Goal: Task Accomplishment & Management: Manage account settings

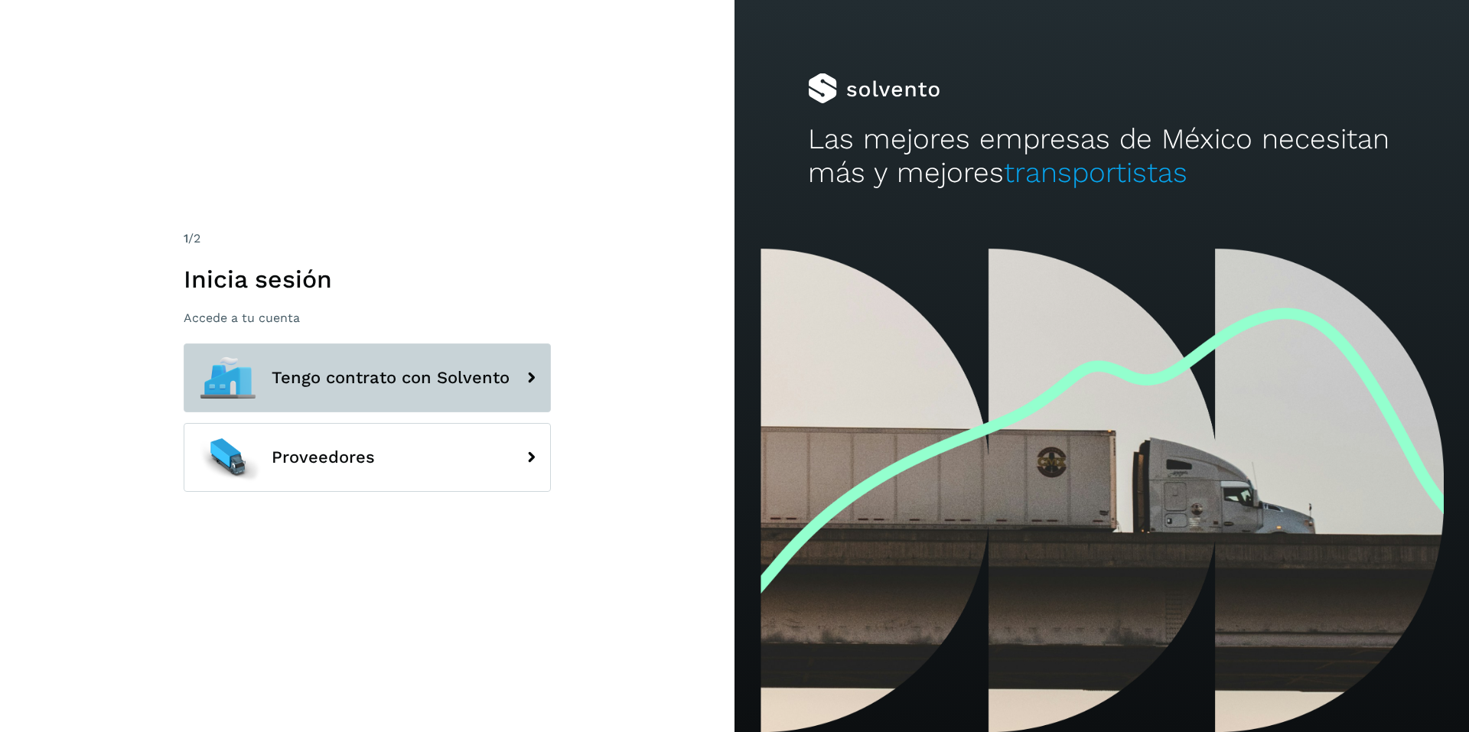
click at [304, 364] on button "Tengo contrato con Solvento" at bounding box center [367, 377] width 367 height 69
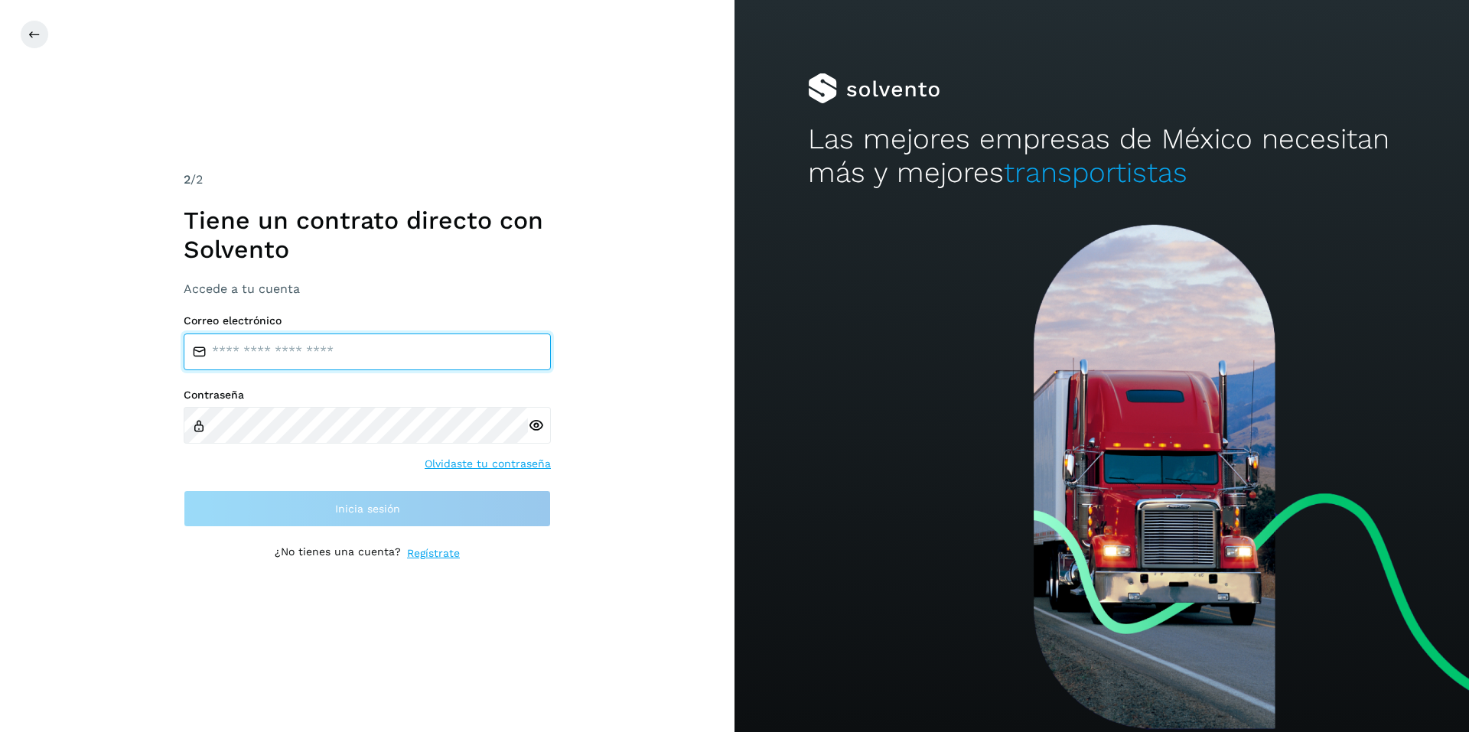
type input "**********"
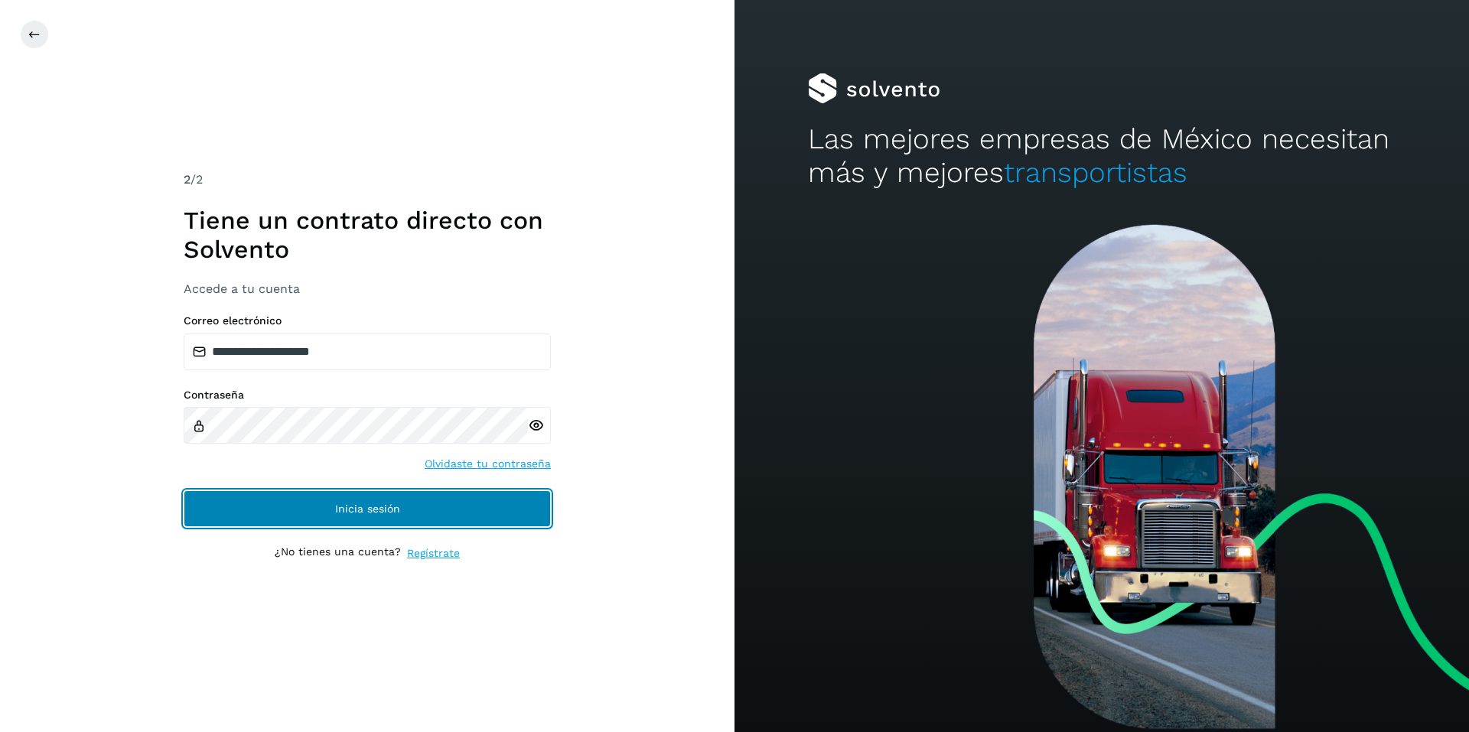
click at [356, 502] on button "Inicia sesión" at bounding box center [367, 508] width 367 height 37
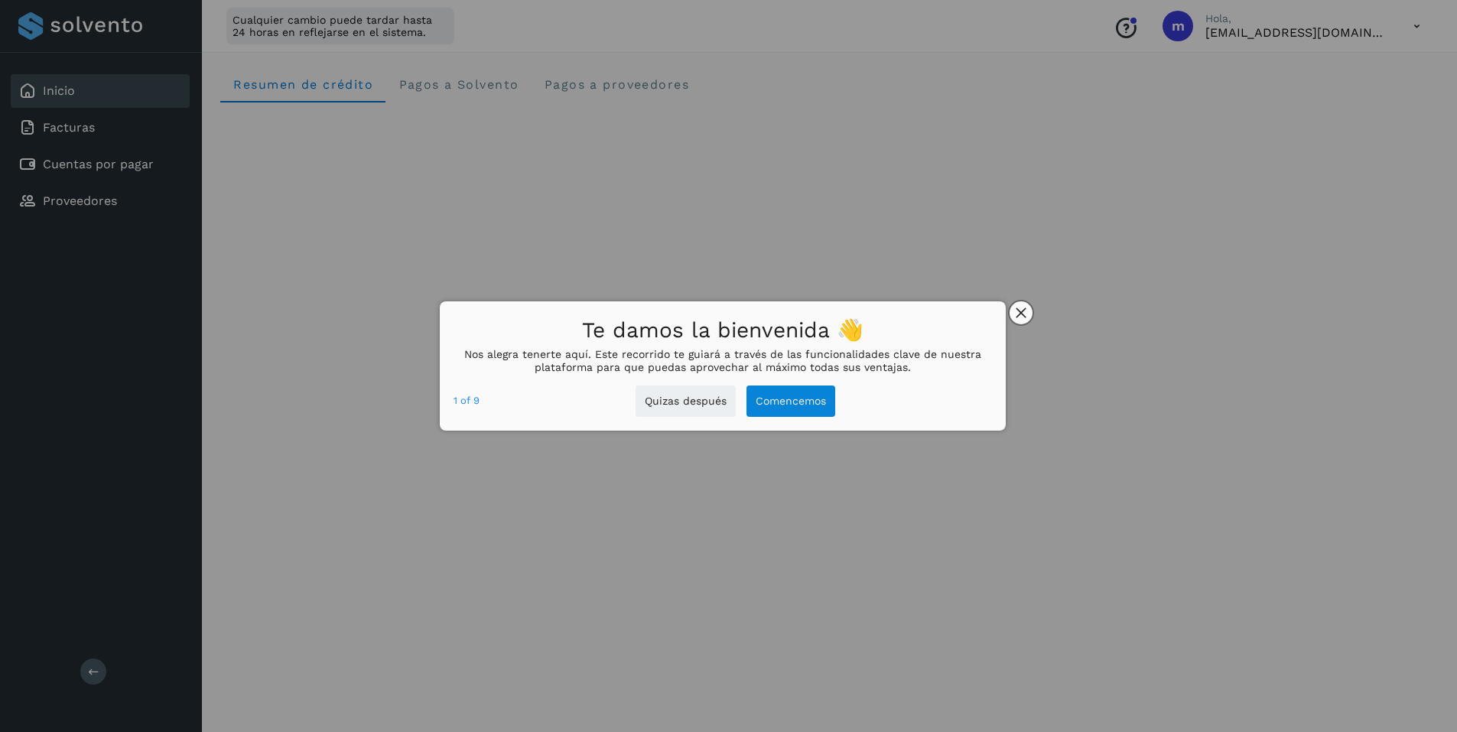
click at [1023, 306] on button "close," at bounding box center [1021, 312] width 23 height 23
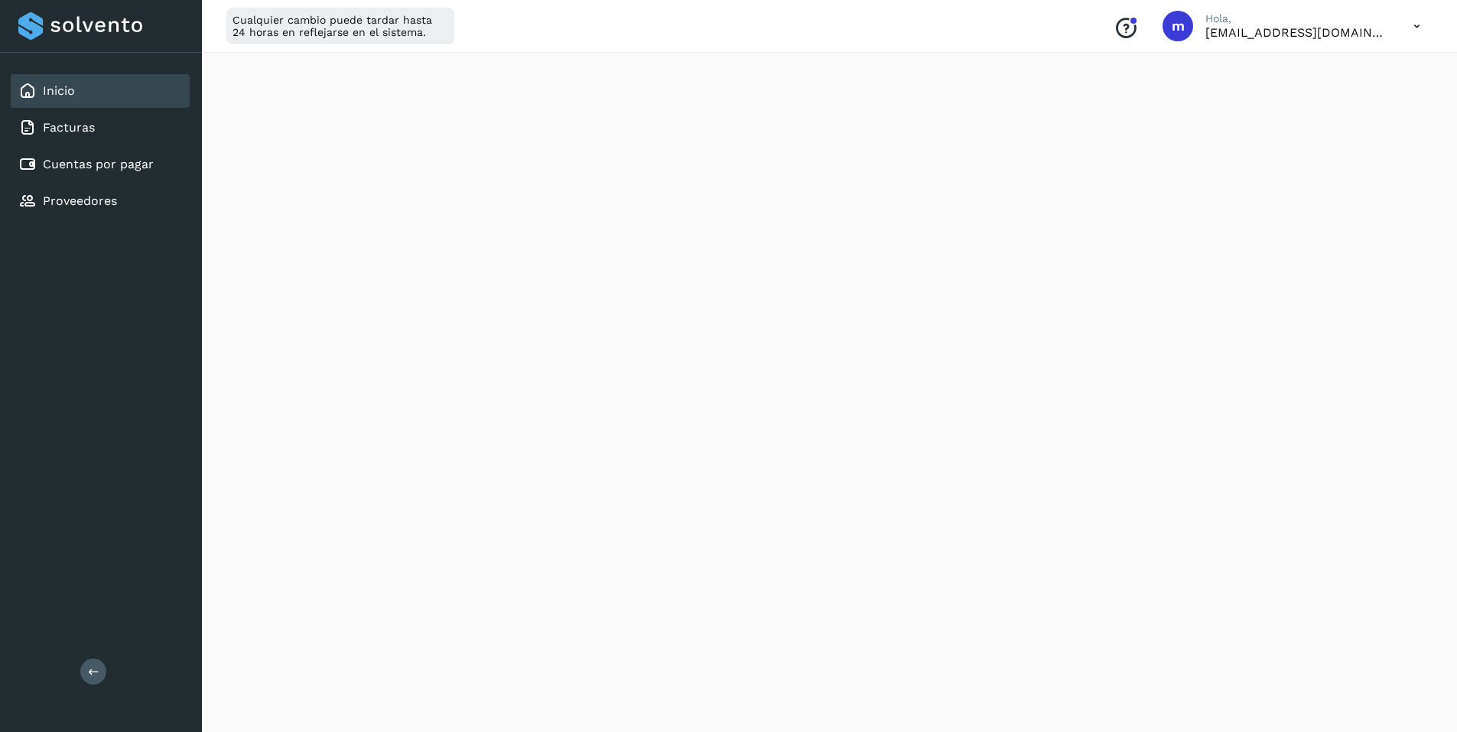
scroll to position [153, 0]
click at [74, 163] on link "Cuentas por pagar" at bounding box center [98, 164] width 111 height 15
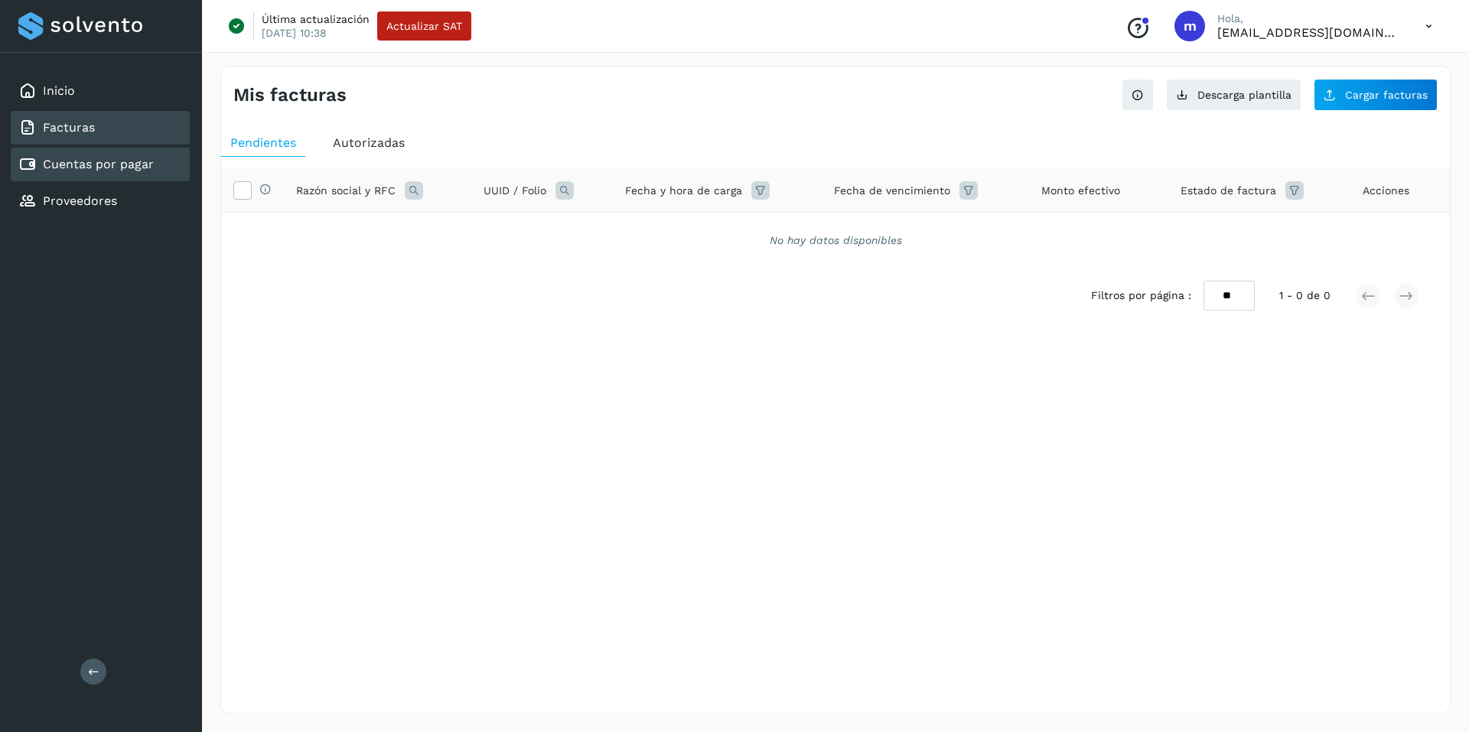
click at [73, 125] on link "Facturas" at bounding box center [69, 127] width 52 height 15
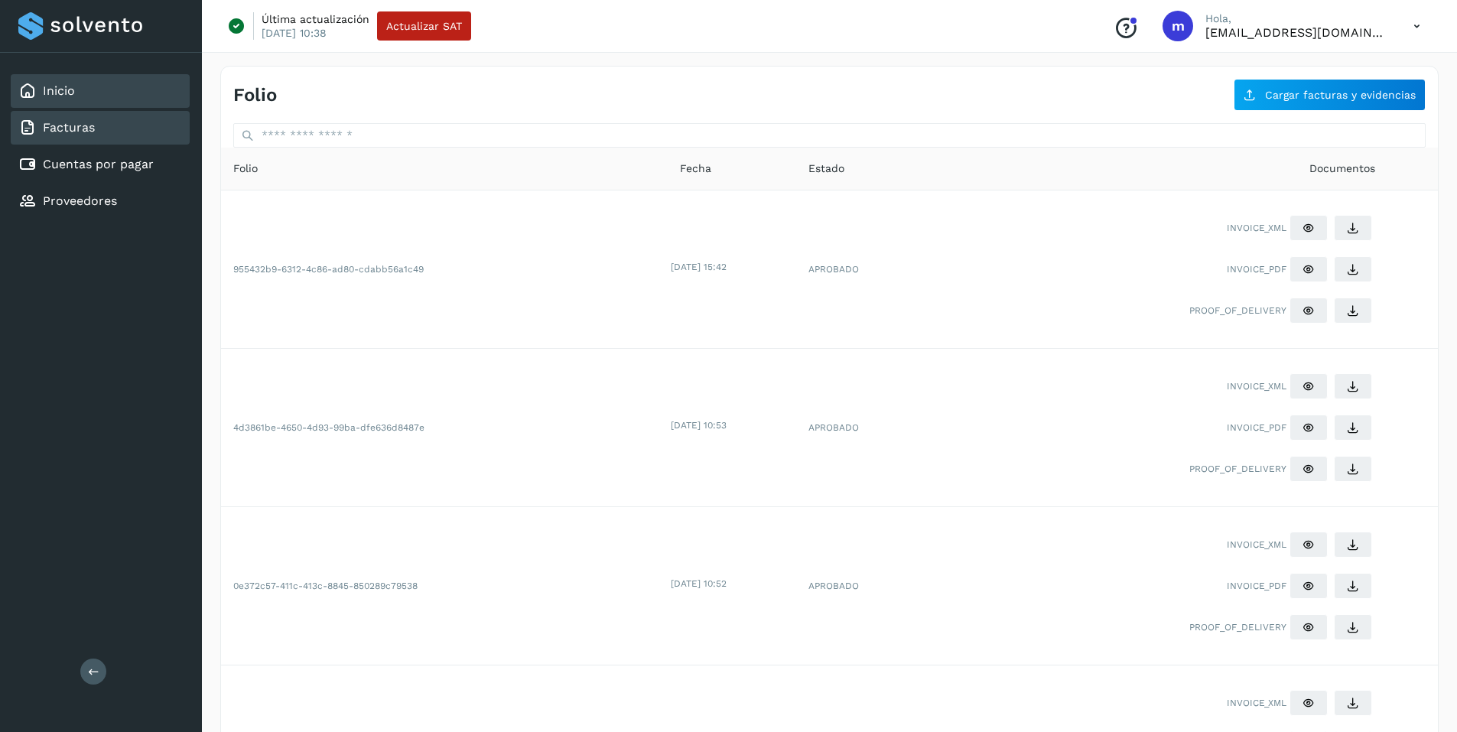
click at [86, 84] on div "Inicio" at bounding box center [100, 91] width 179 height 34
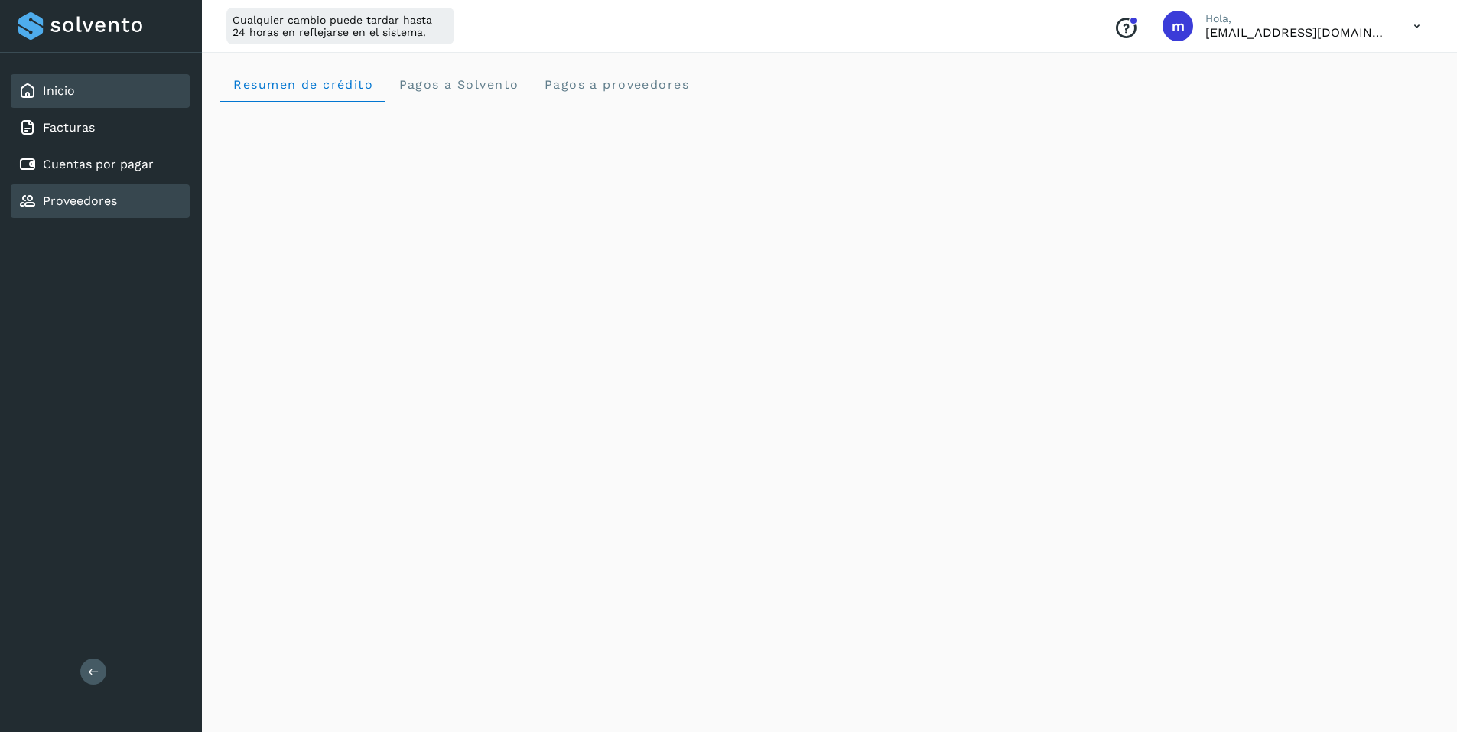
click at [75, 197] on link "Proveedores" at bounding box center [80, 201] width 74 height 15
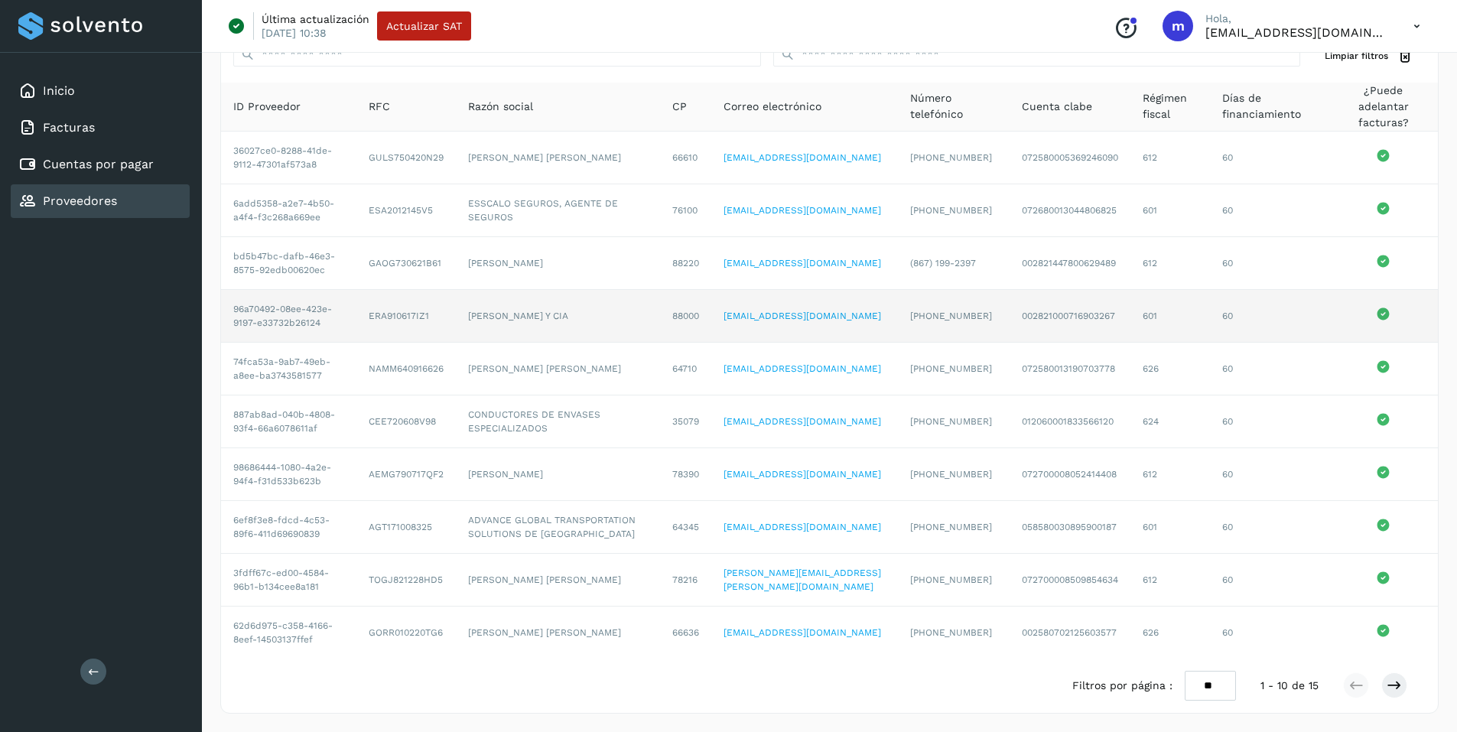
scroll to position [95, 0]
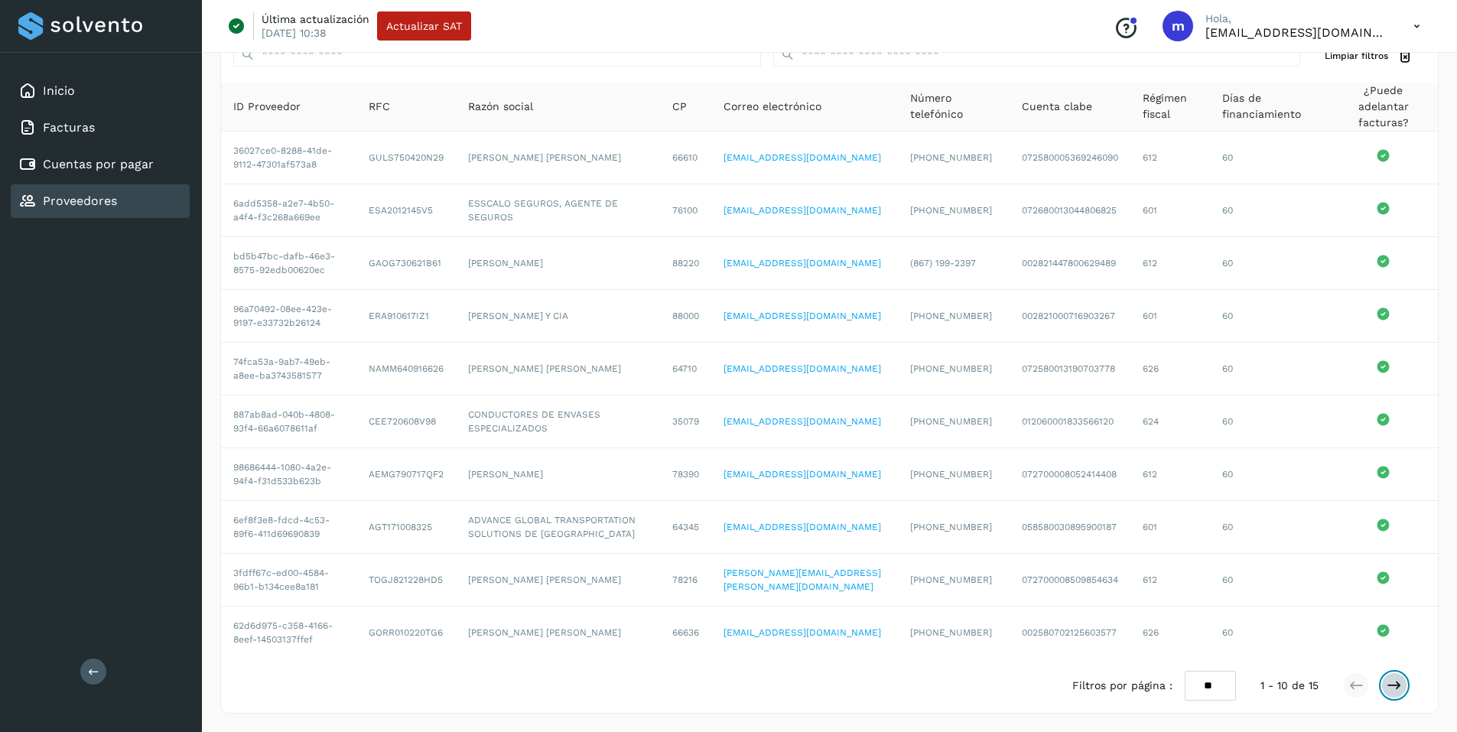
click at [1394, 689] on icon at bounding box center [1394, 685] width 15 height 15
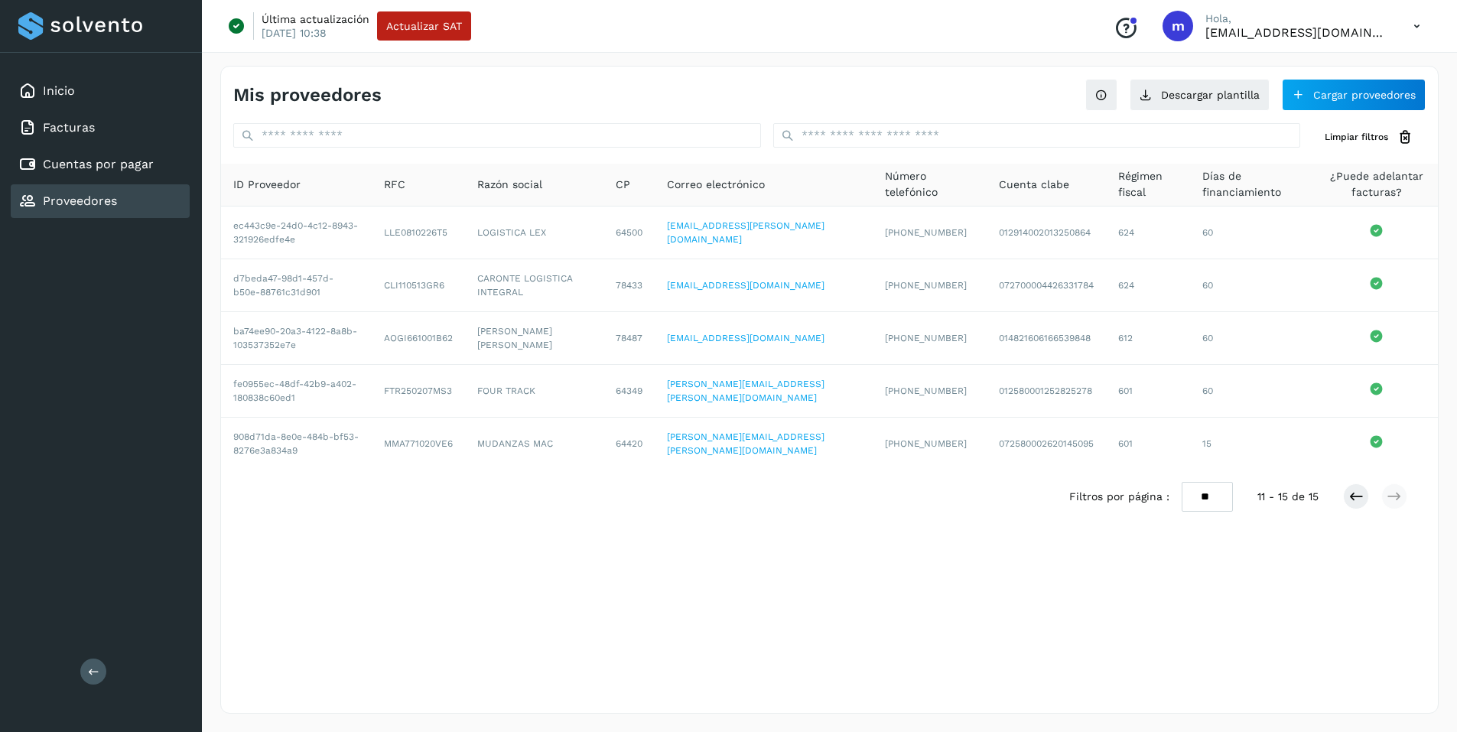
scroll to position [0, 0]
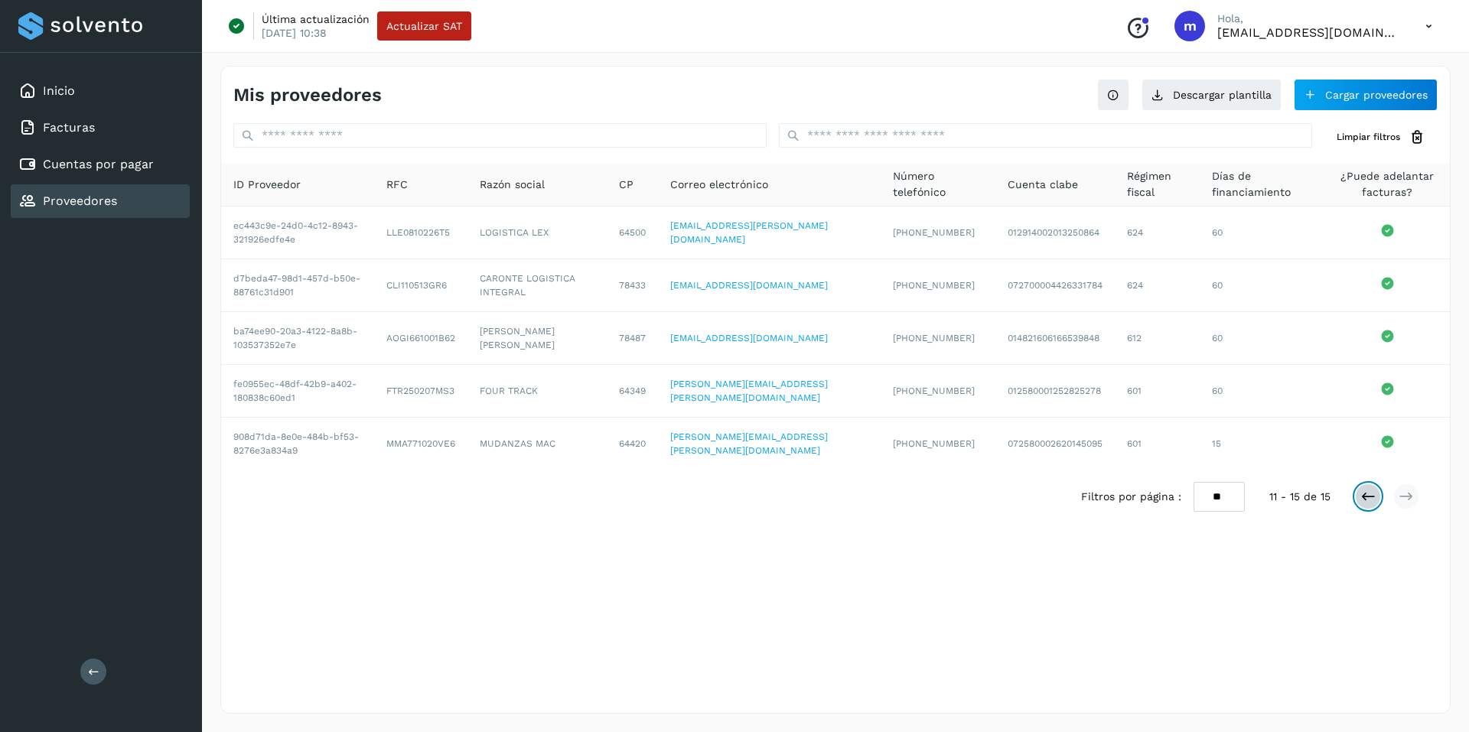
click at [1360, 499] on icon at bounding box center [1367, 496] width 15 height 15
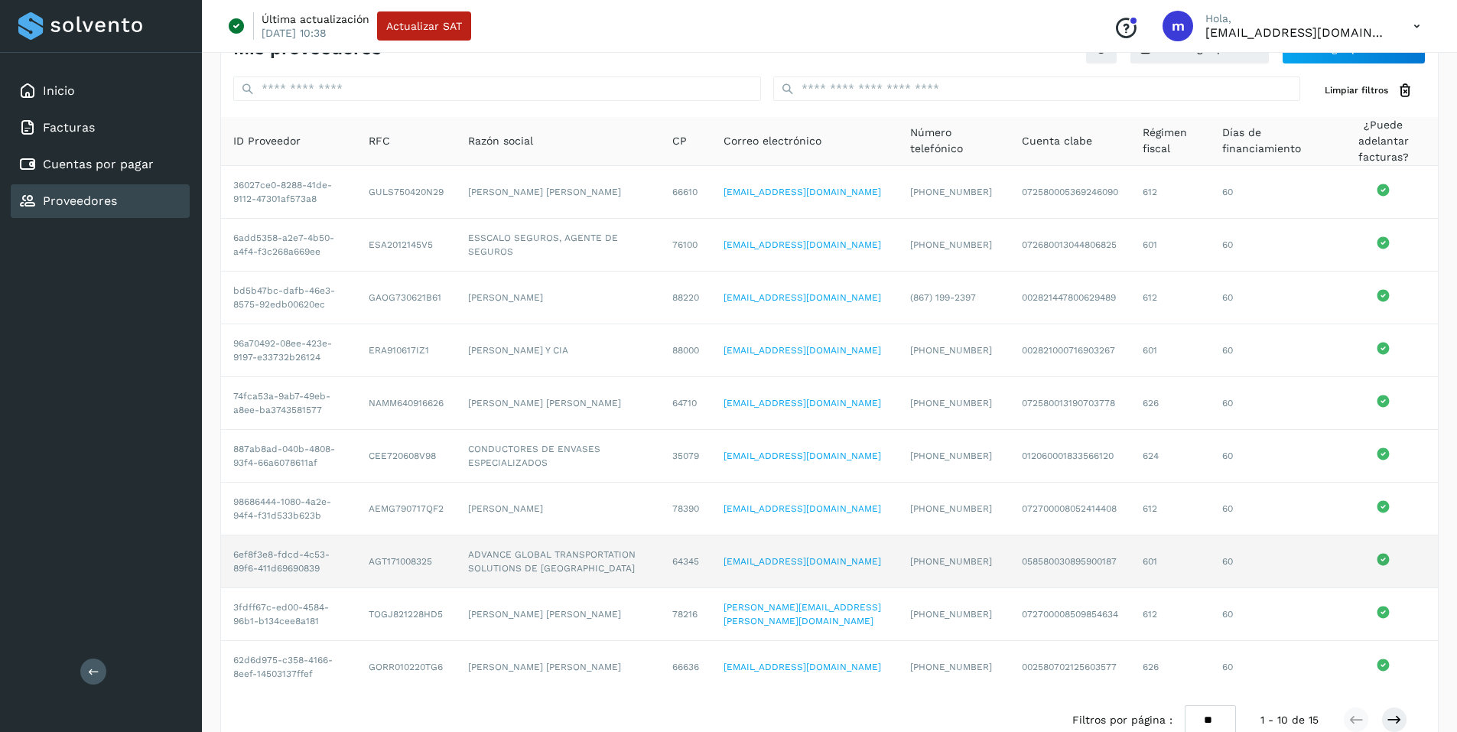
scroll to position [95, 0]
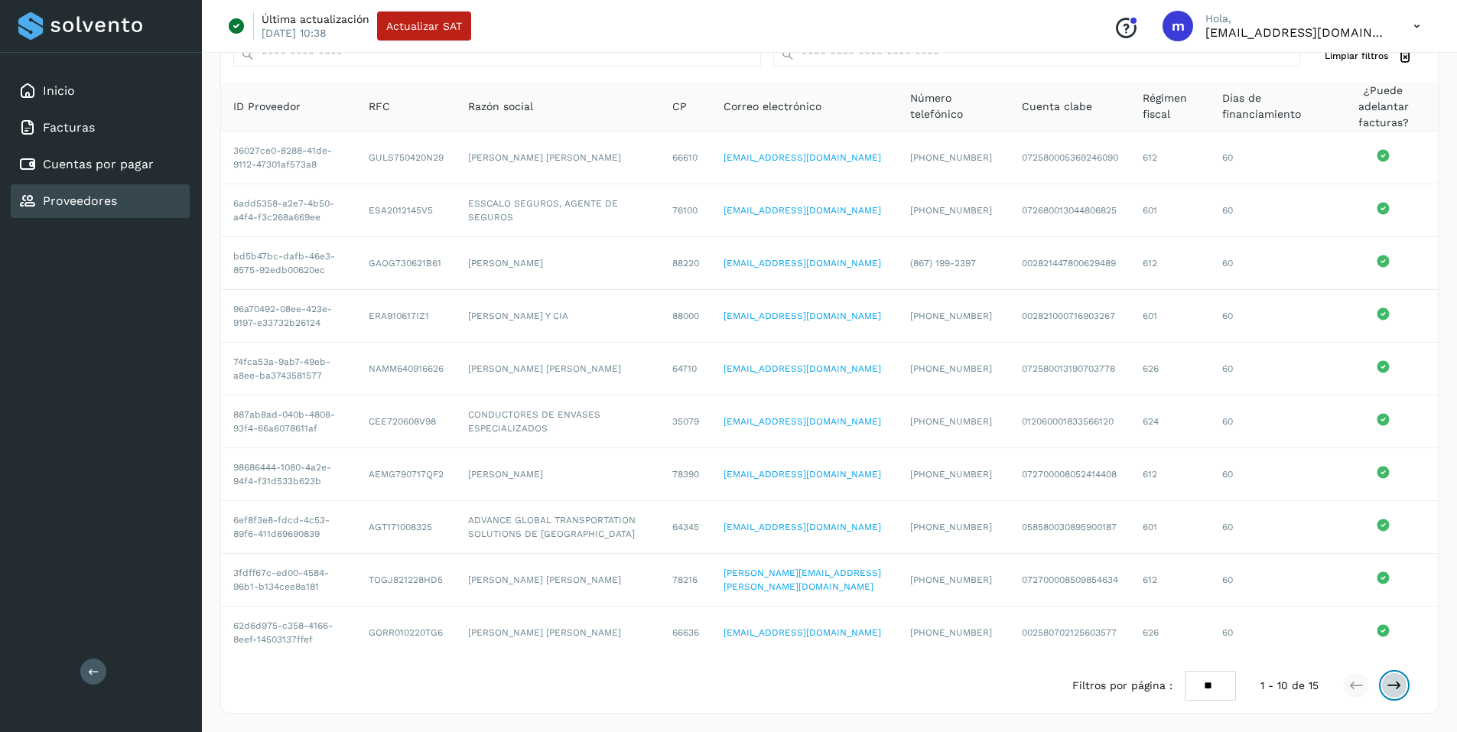
click at [1391, 681] on icon at bounding box center [1394, 685] width 15 height 15
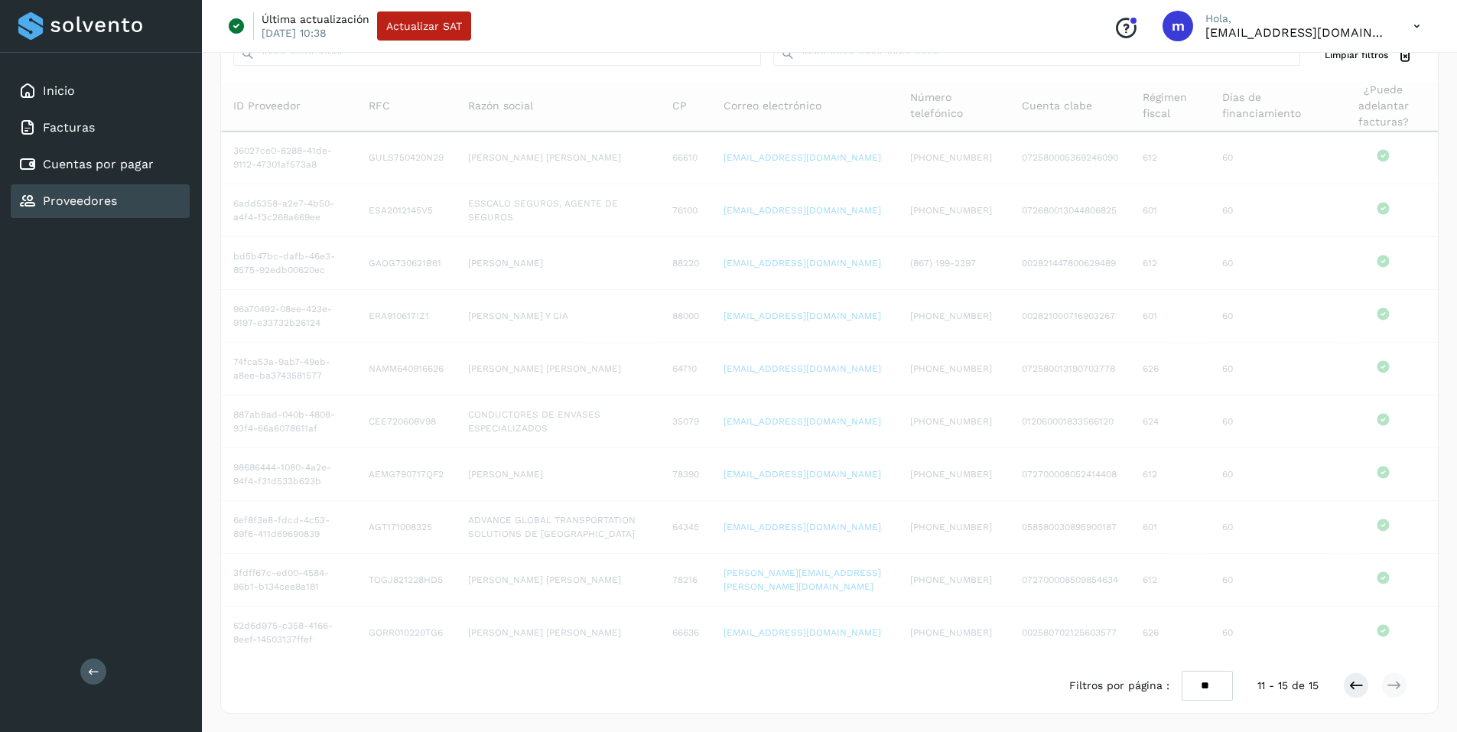
scroll to position [0, 0]
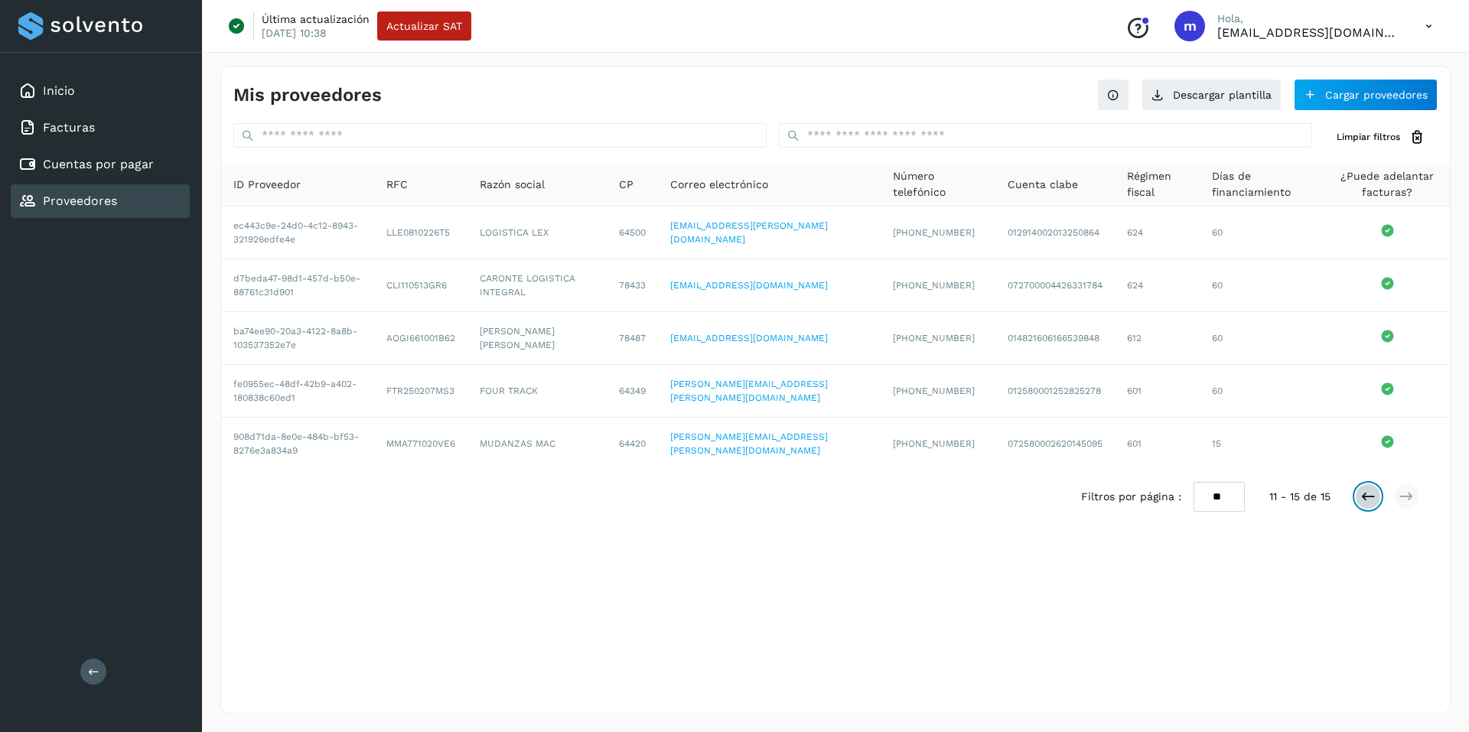
click at [1364, 493] on icon at bounding box center [1367, 496] width 15 height 15
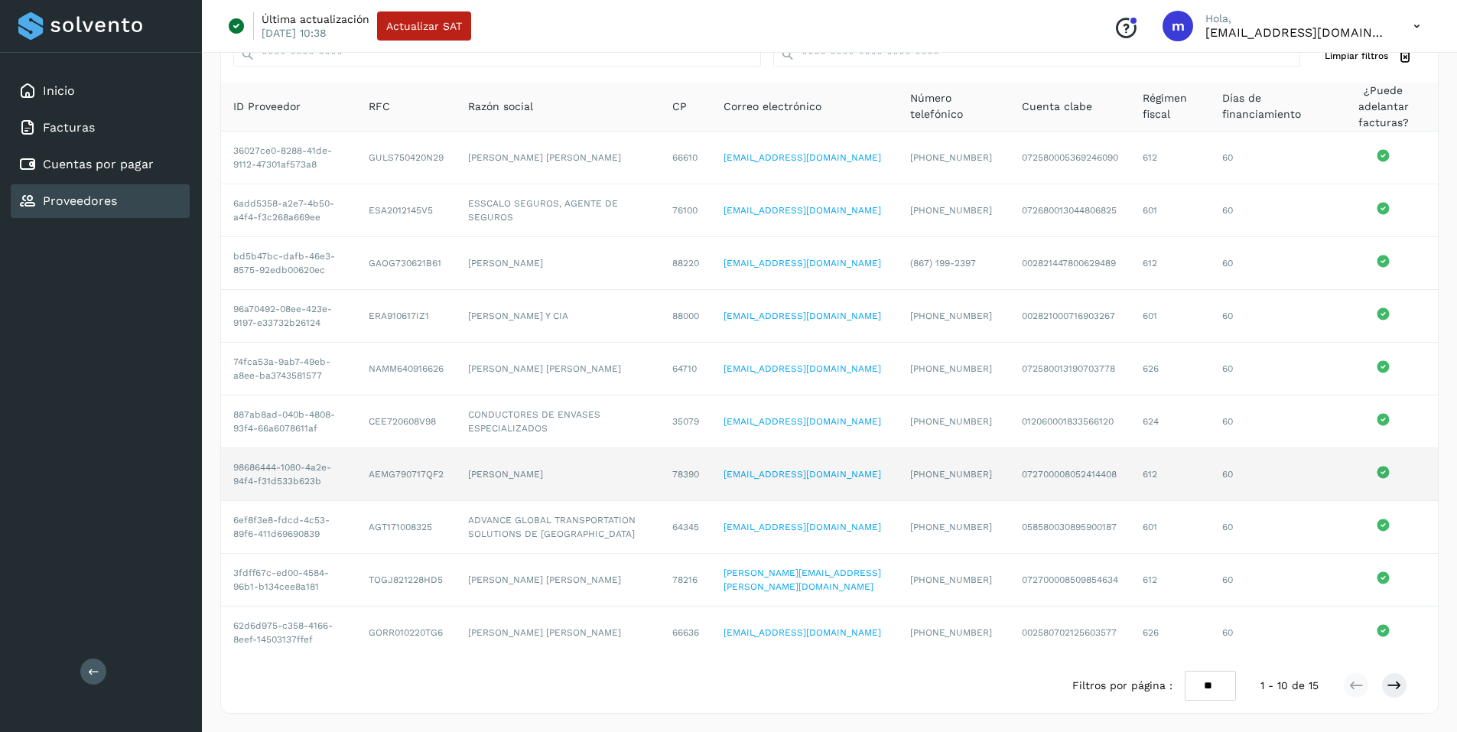
scroll to position [95, 0]
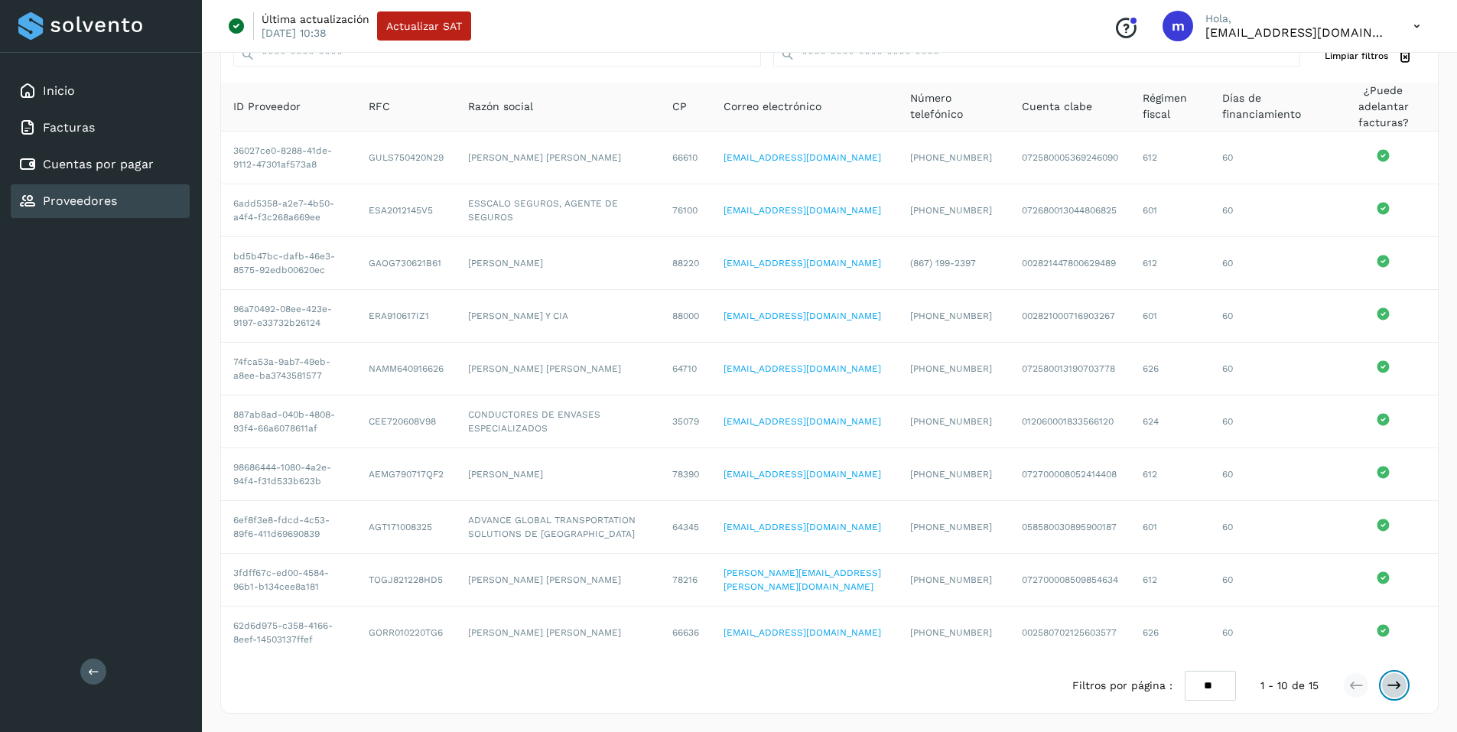
click at [1397, 688] on icon at bounding box center [1394, 685] width 15 height 15
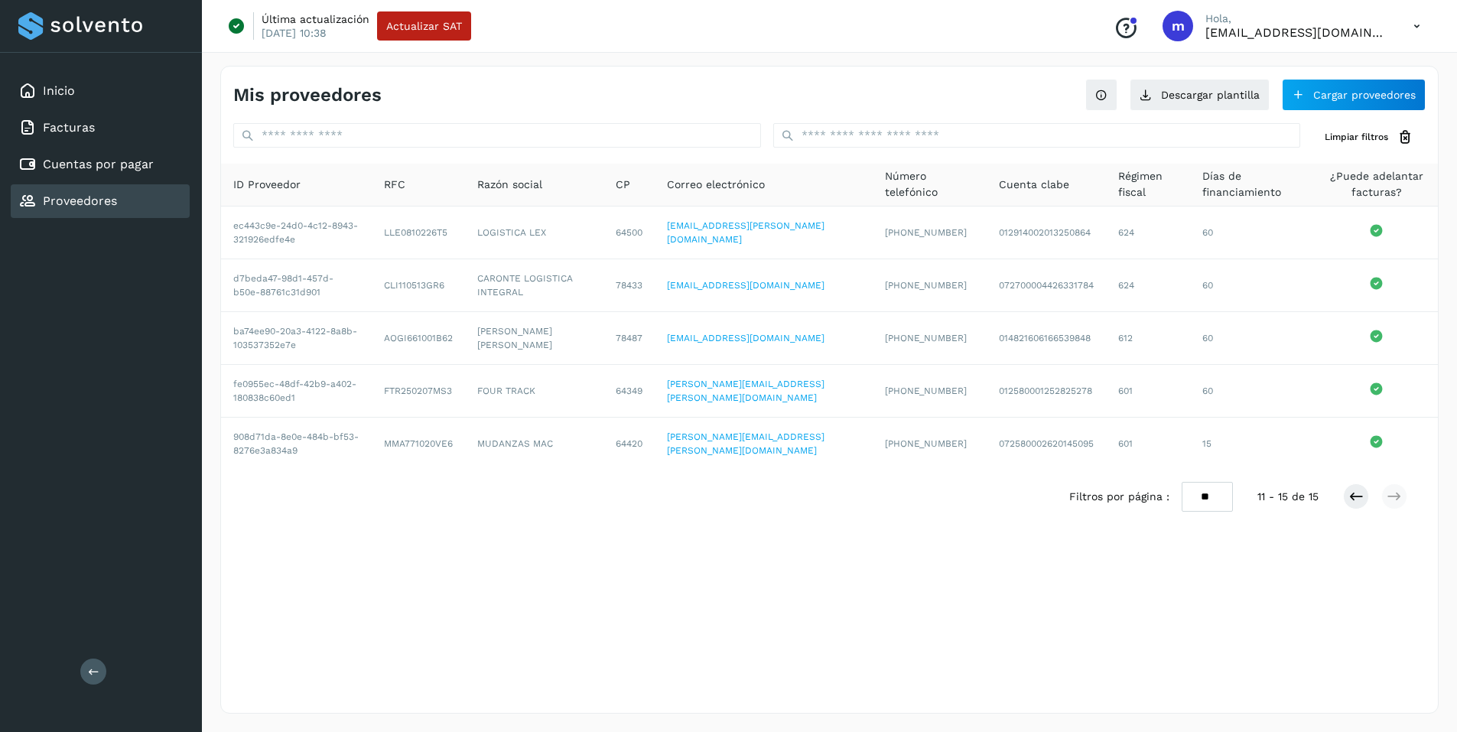
scroll to position [0, 0]
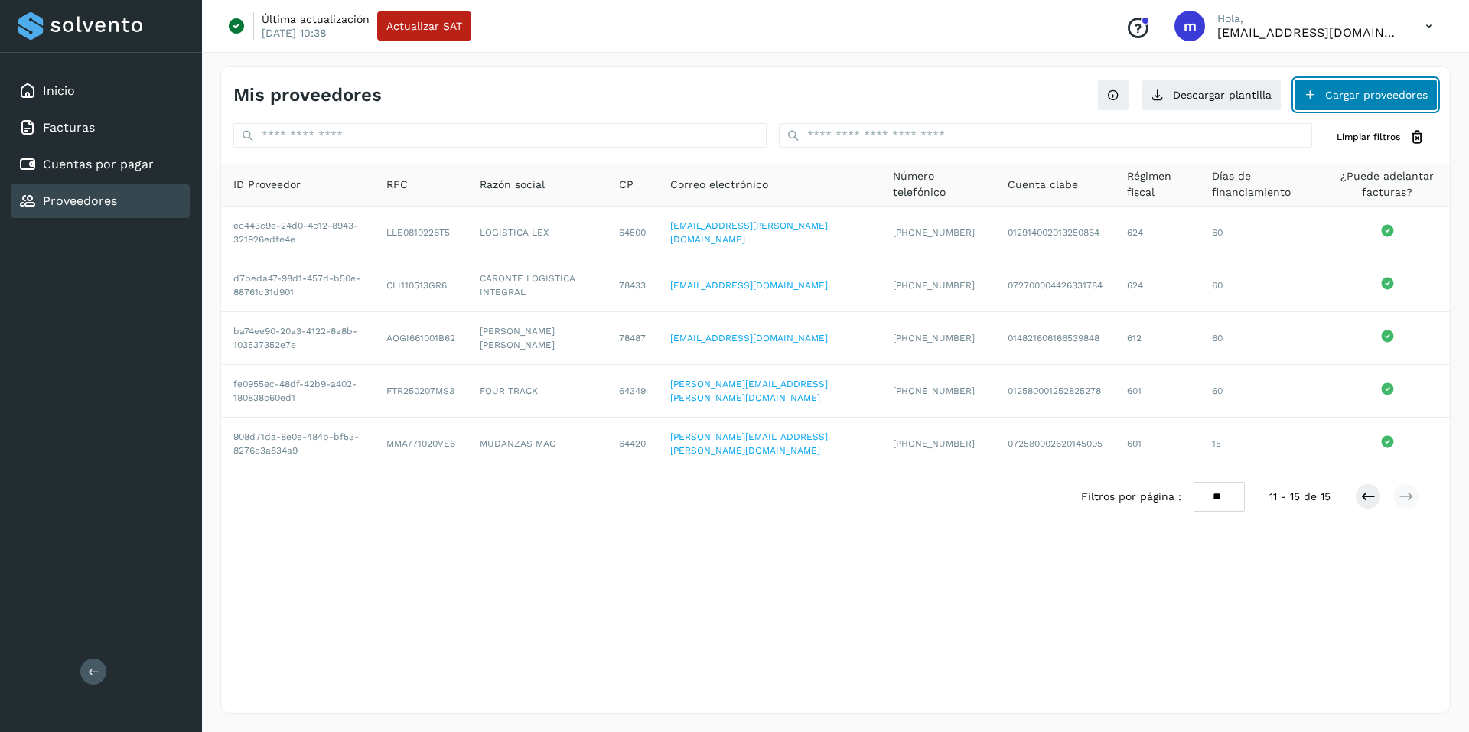
click at [1332, 96] on button "Cargar proveedores" at bounding box center [1365, 95] width 144 height 32
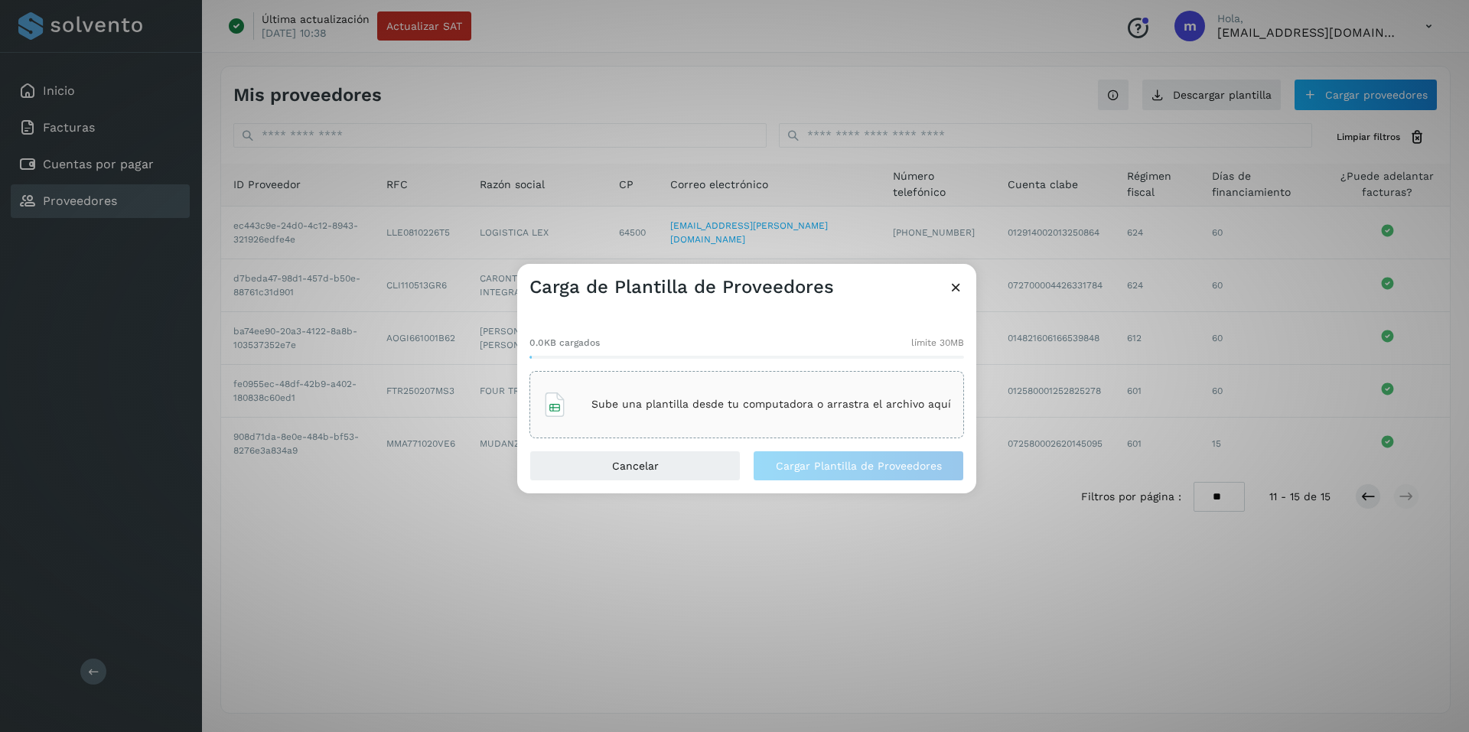
click at [689, 400] on p "Sube una plantilla desde tu computadora o arrastra el archivo aquí" at bounding box center [770, 404] width 359 height 13
click at [852, 469] on span "Cargar Plantilla de Proveedores" at bounding box center [859, 465] width 166 height 11
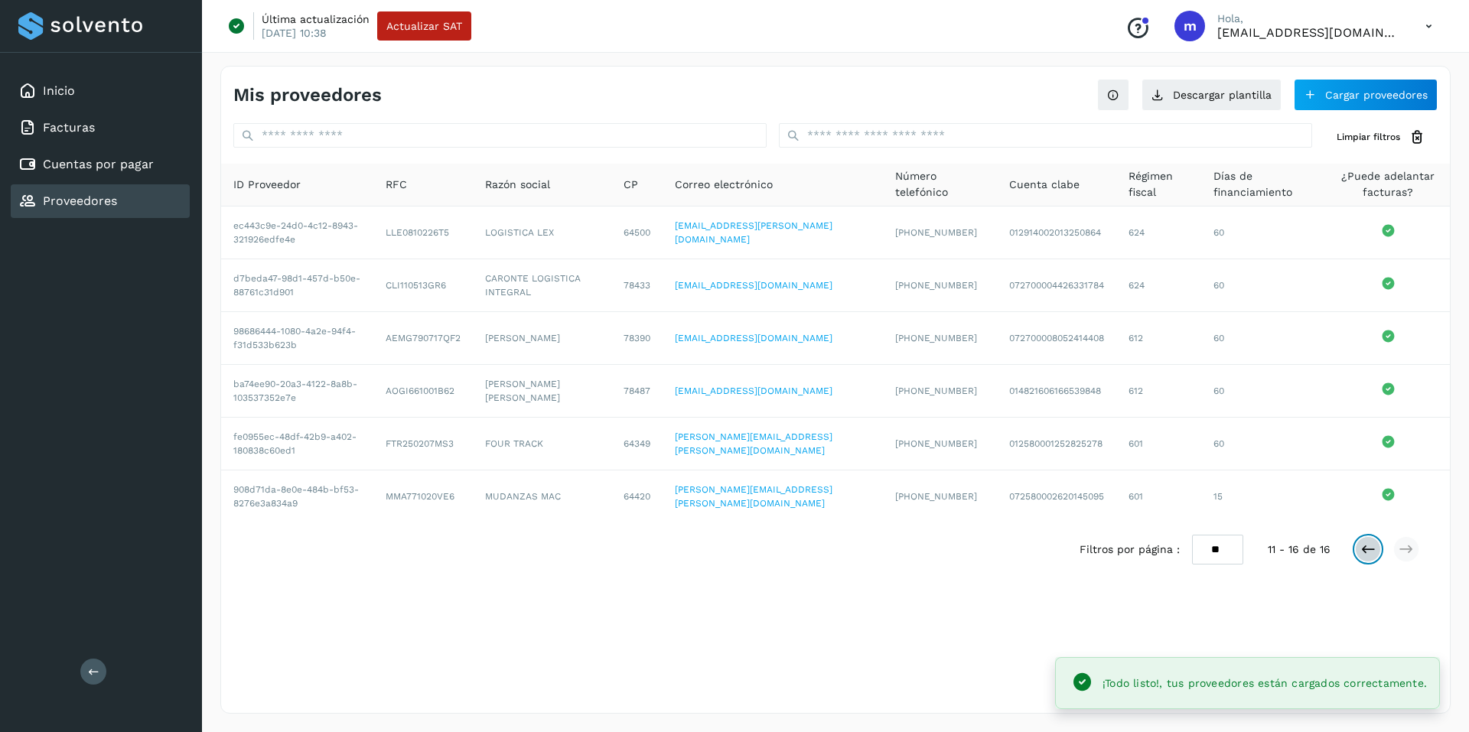
click at [1362, 547] on icon at bounding box center [1367, 549] width 15 height 15
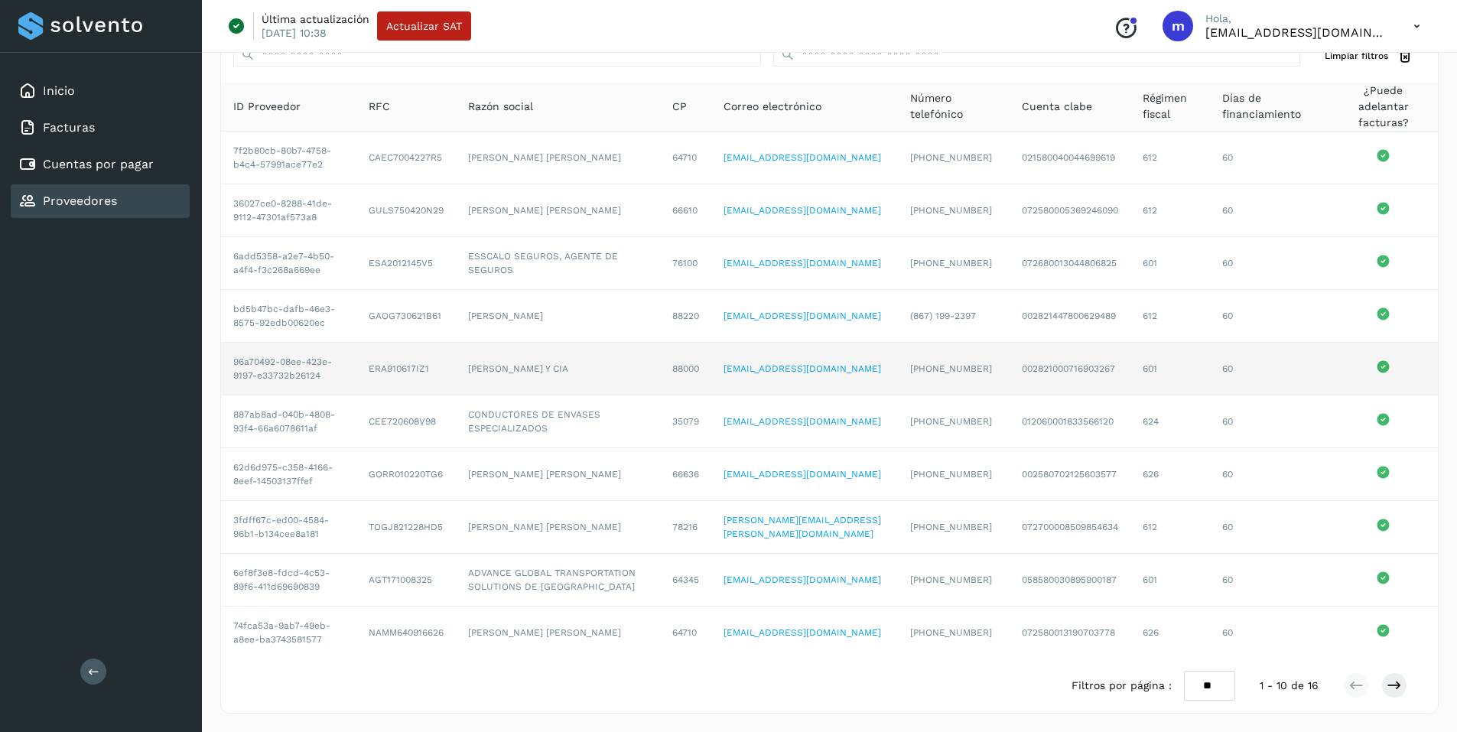
scroll to position [95, 0]
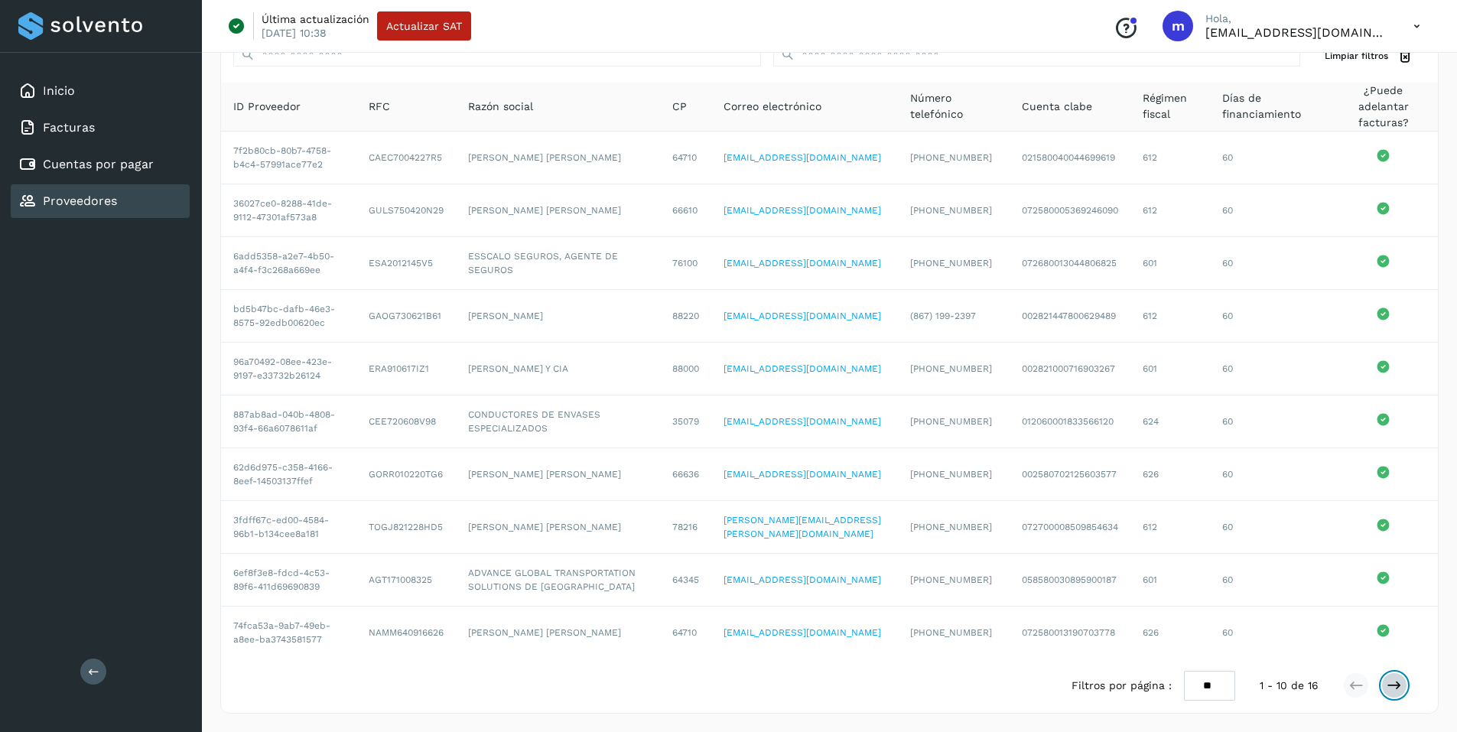
click at [1390, 690] on icon at bounding box center [1394, 685] width 15 height 15
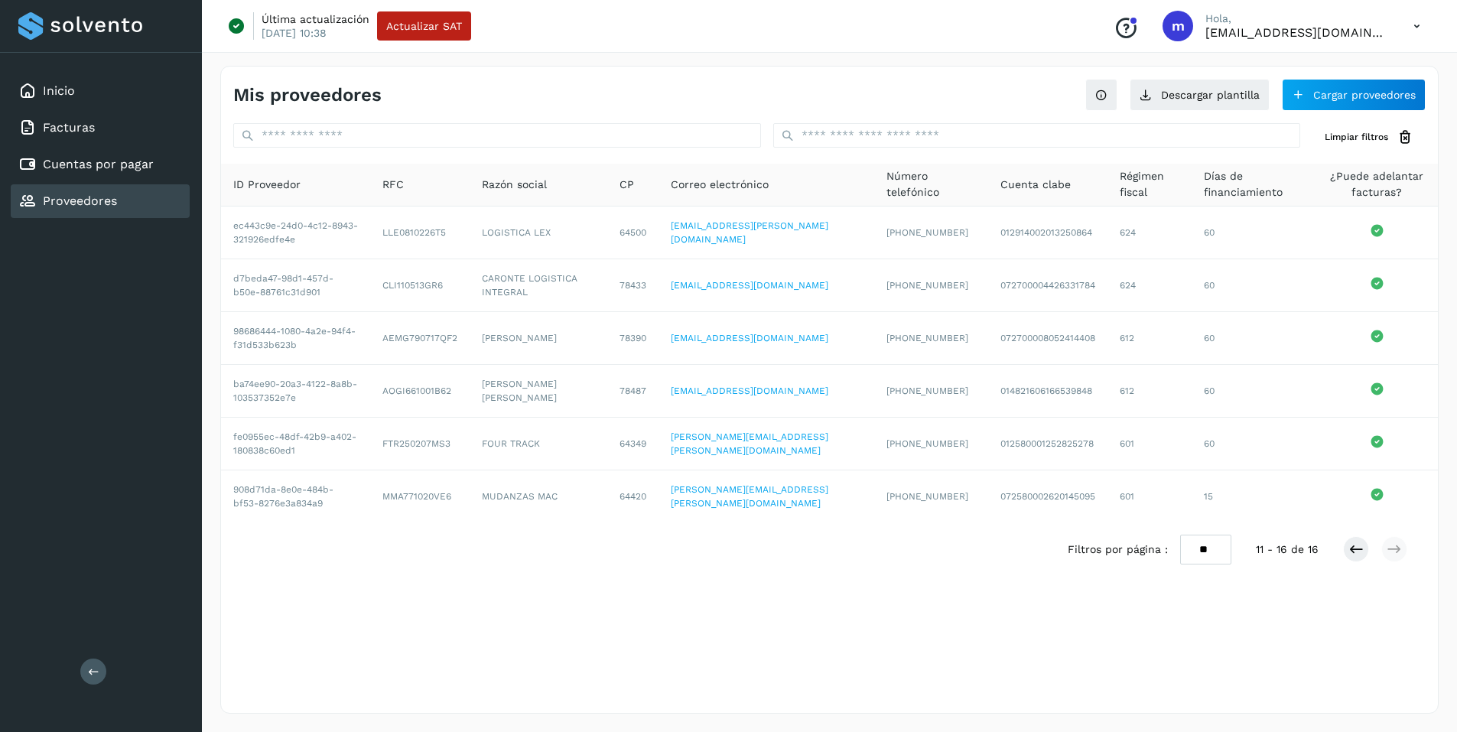
scroll to position [0, 0]
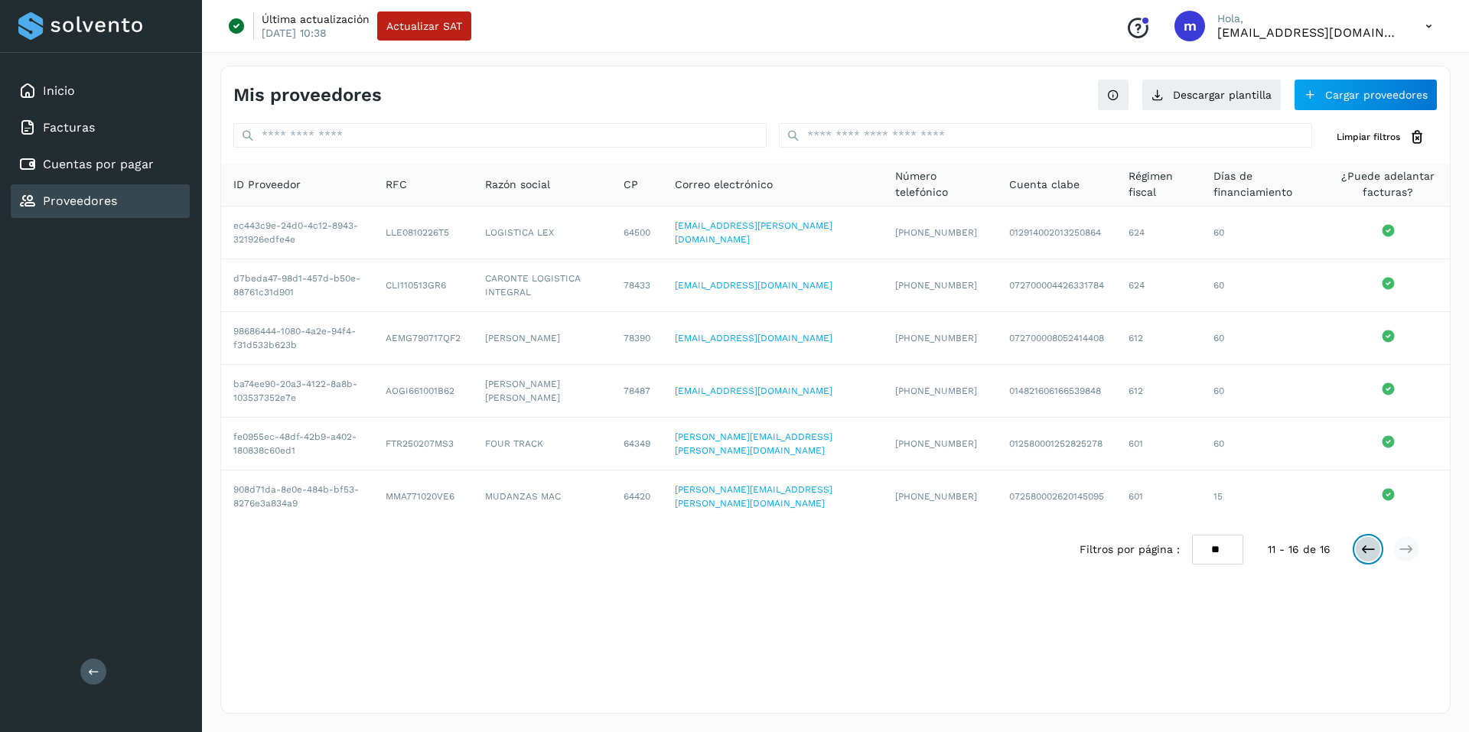
click at [1367, 551] on icon at bounding box center [1367, 549] width 15 height 15
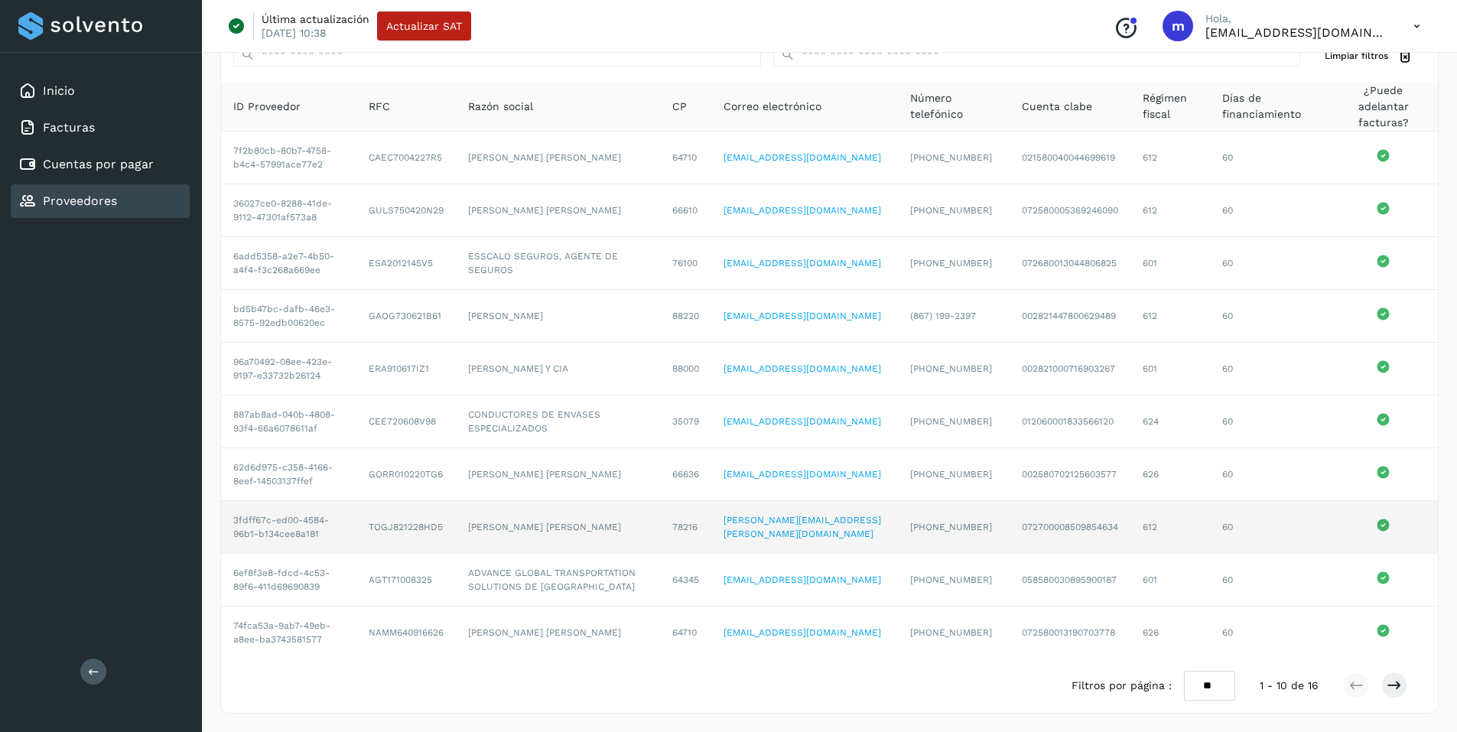
scroll to position [95, 0]
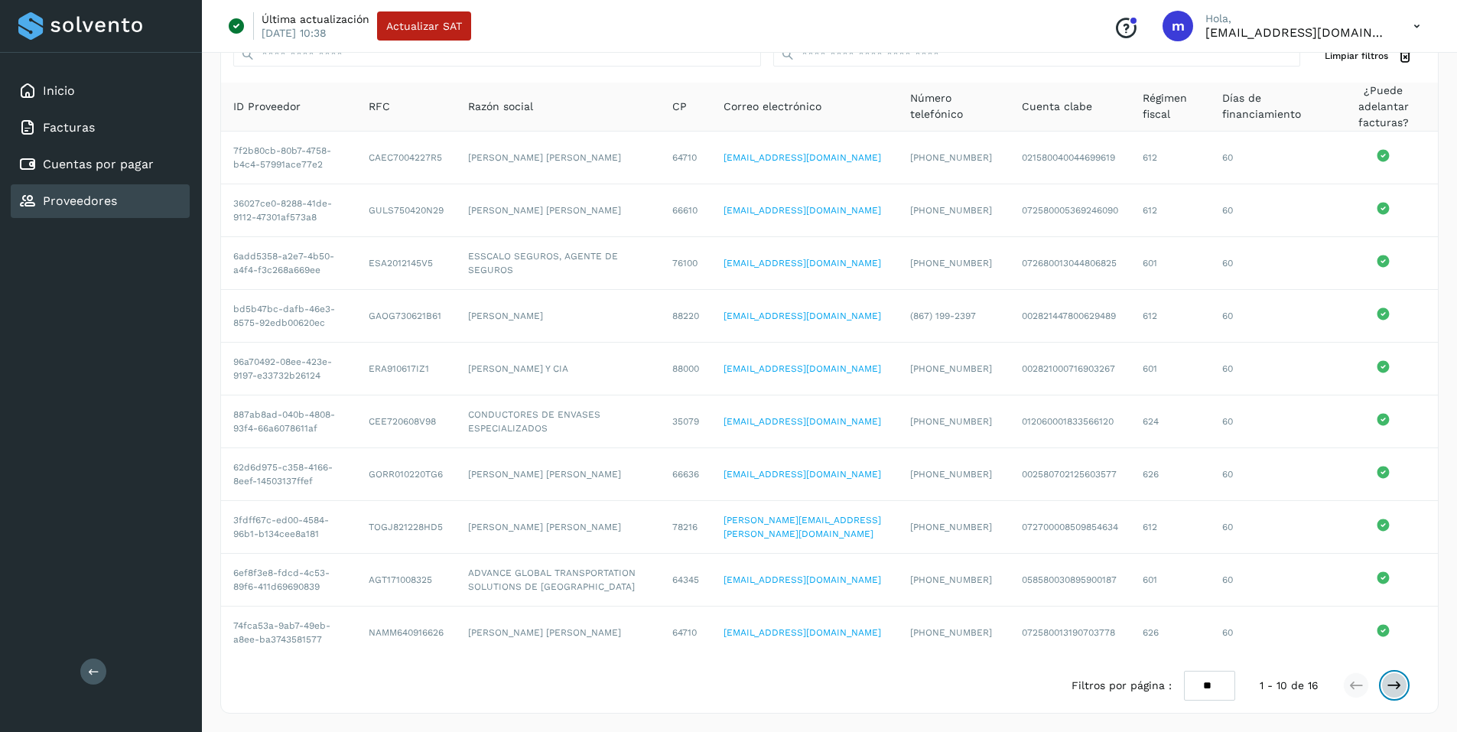
click at [1389, 688] on icon at bounding box center [1394, 685] width 15 height 15
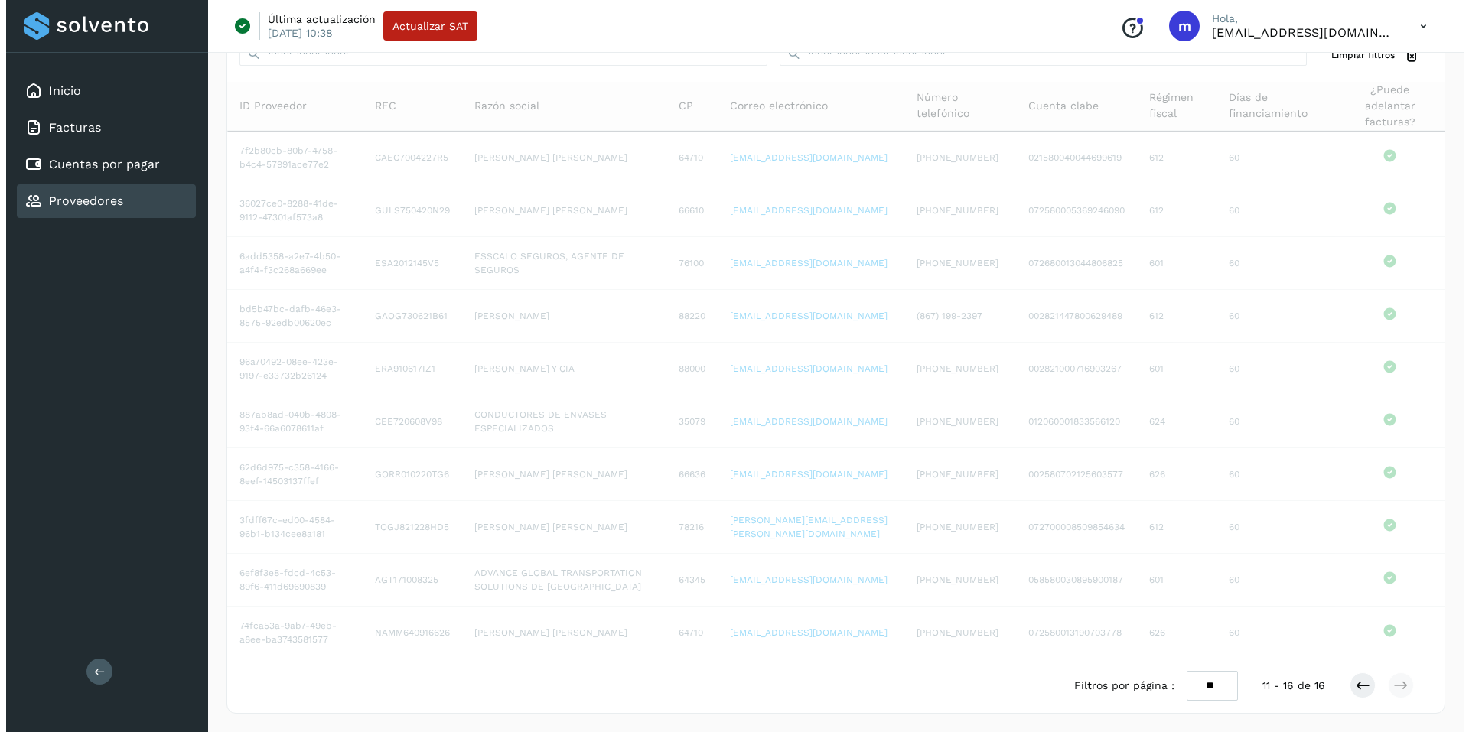
scroll to position [0, 0]
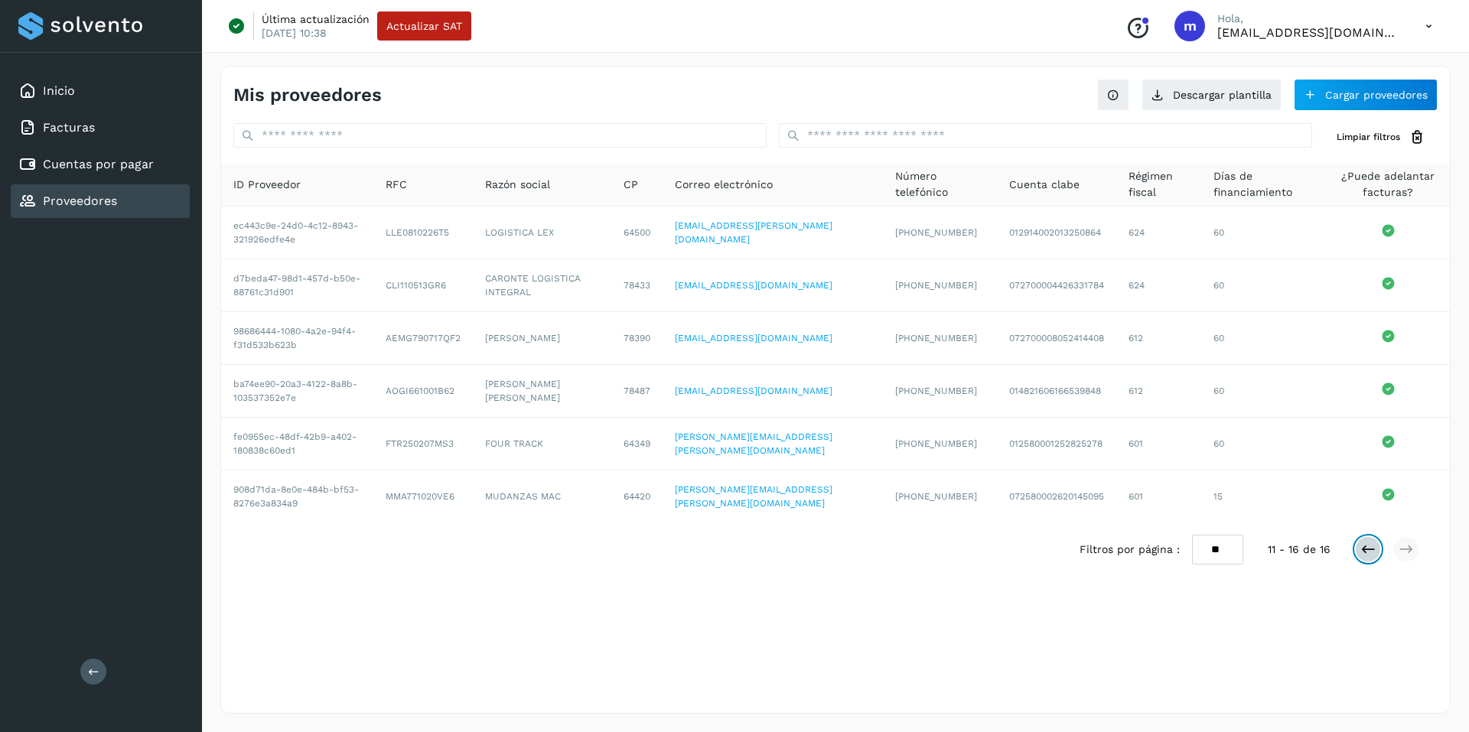
click at [1365, 555] on icon at bounding box center [1367, 549] width 15 height 15
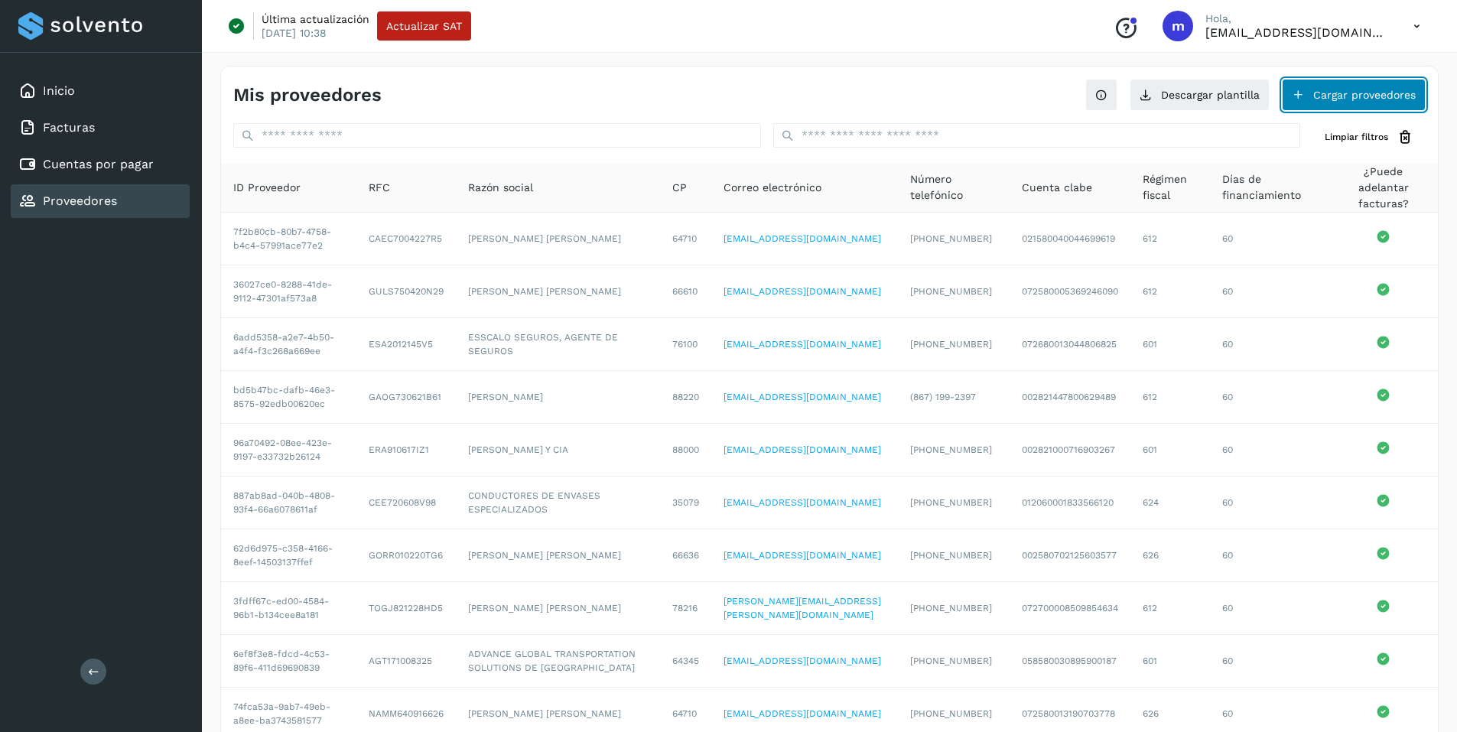
click at [1365, 90] on button "Cargar proveedores" at bounding box center [1354, 95] width 144 height 32
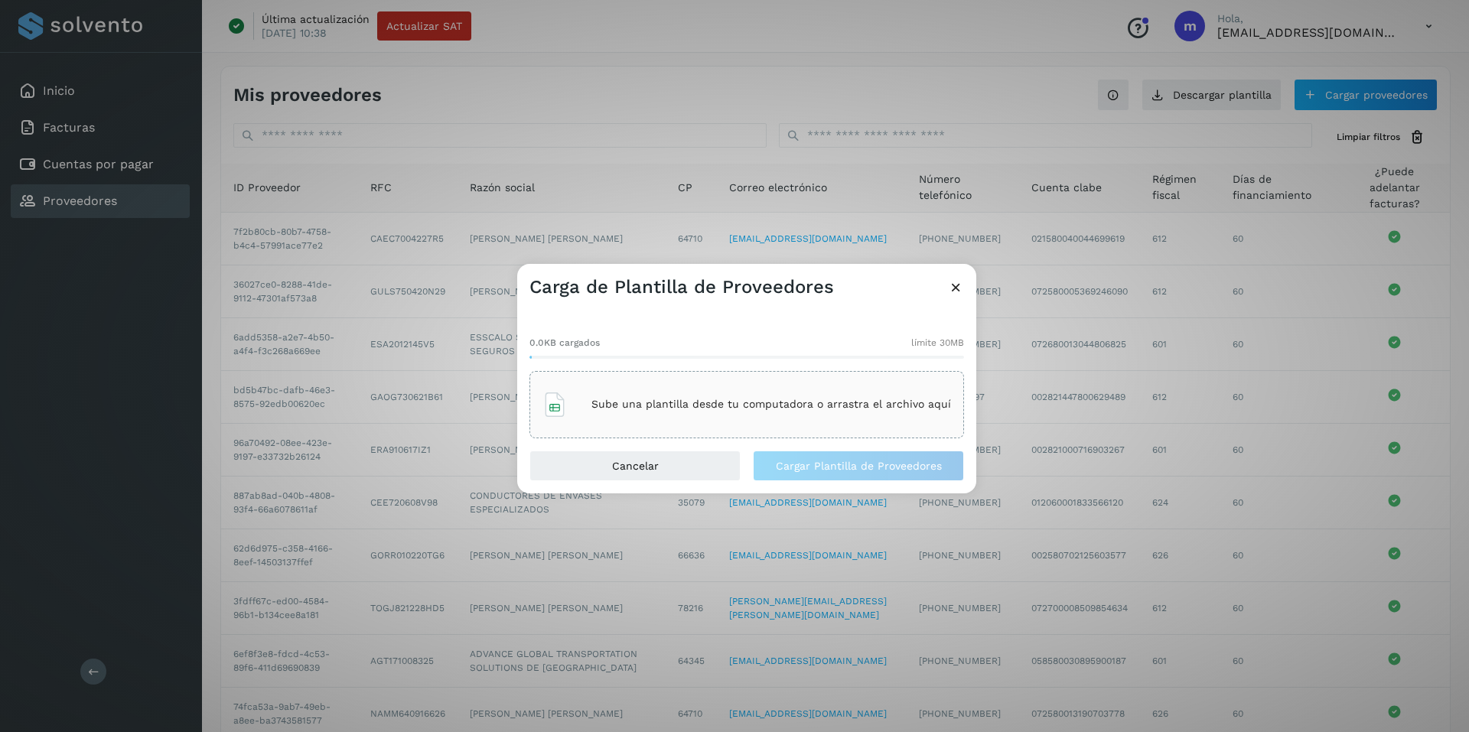
click at [776, 412] on div "Sube una plantilla desde tu computadora o arrastra el archivo aquí" at bounding box center [746, 404] width 408 height 41
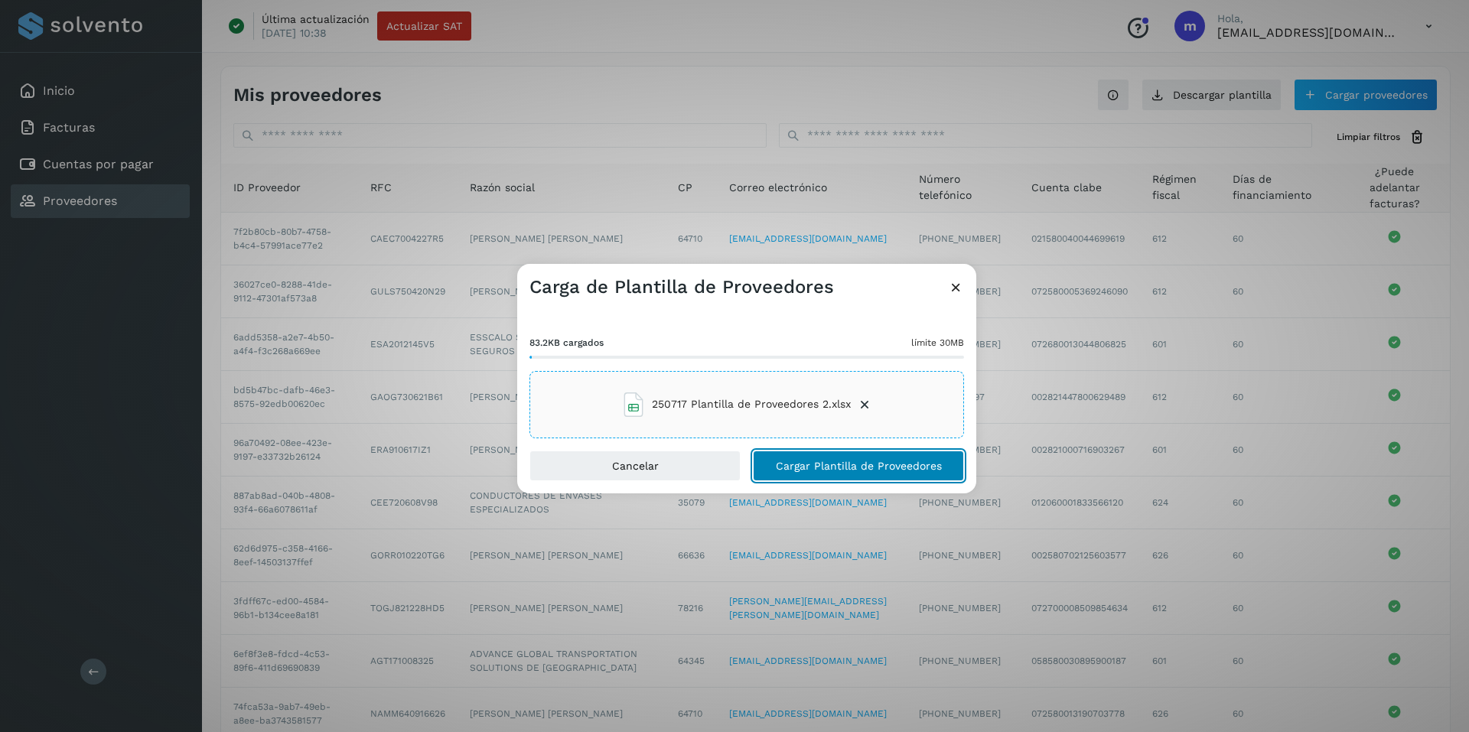
click at [857, 461] on span "Cargar Plantilla de Proveedores" at bounding box center [859, 465] width 166 height 11
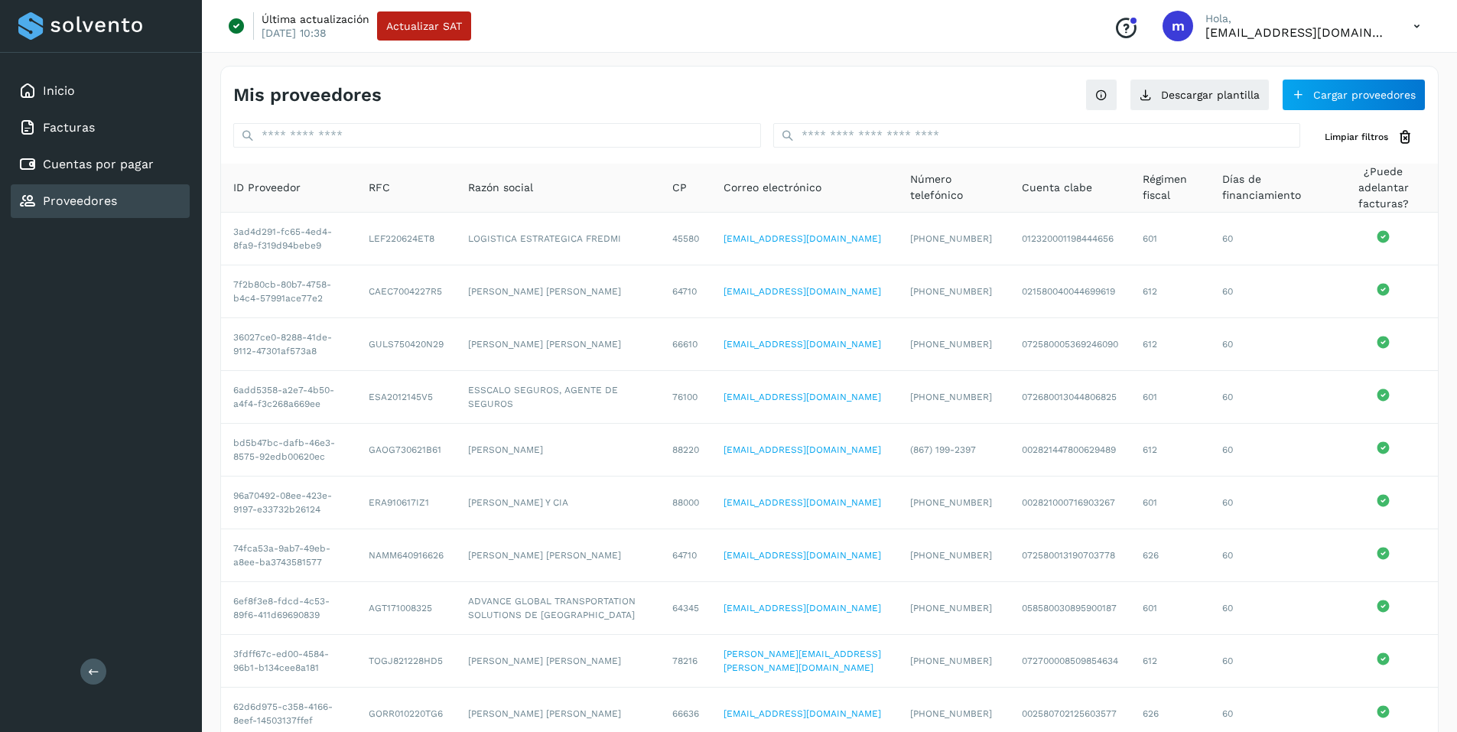
click at [601, 79] on div "Mis proveedores Descargar plantilla Cargar proveedores" at bounding box center [829, 89] width 1217 height 44
click at [90, 165] on link "Cuentas por pagar" at bounding box center [98, 164] width 111 height 15
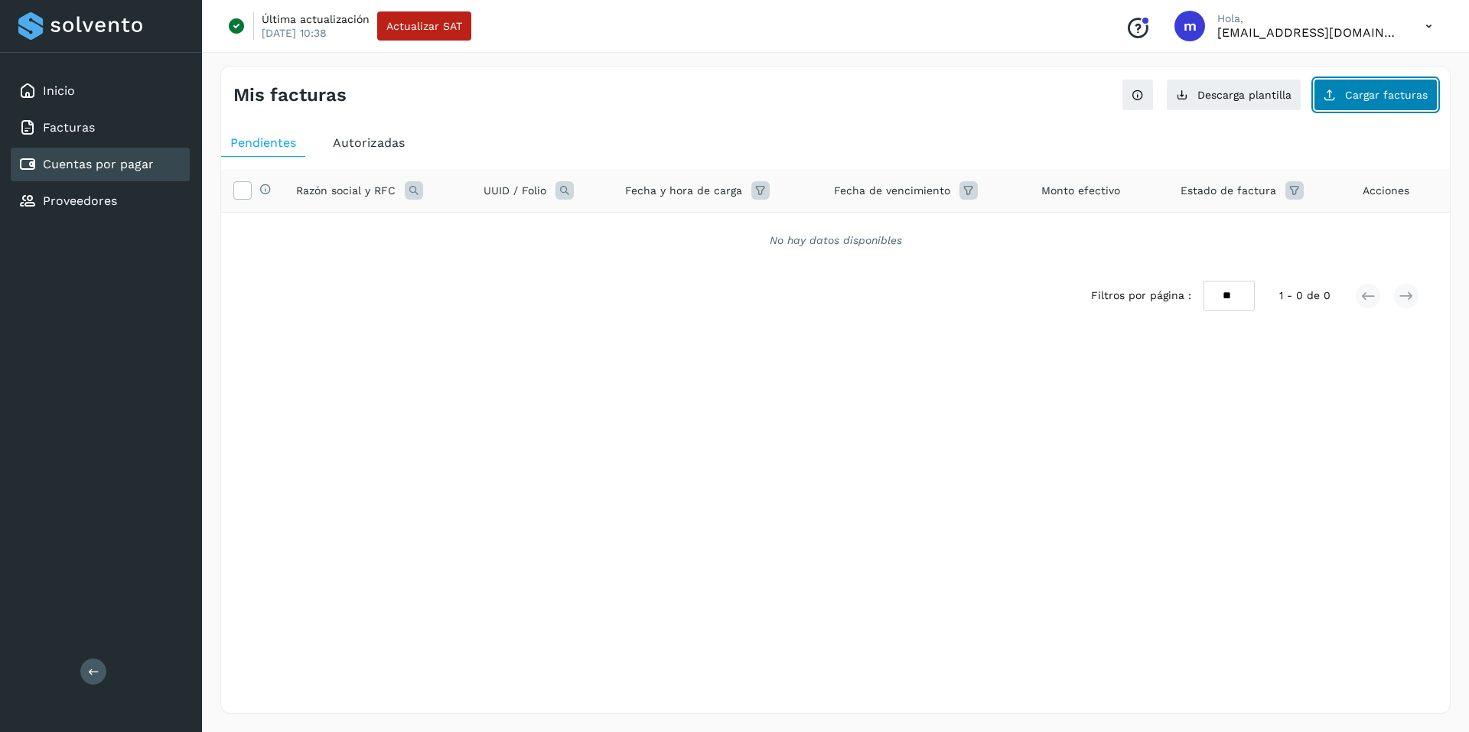
click at [1376, 94] on span "Cargar facturas" at bounding box center [1386, 94] width 83 height 11
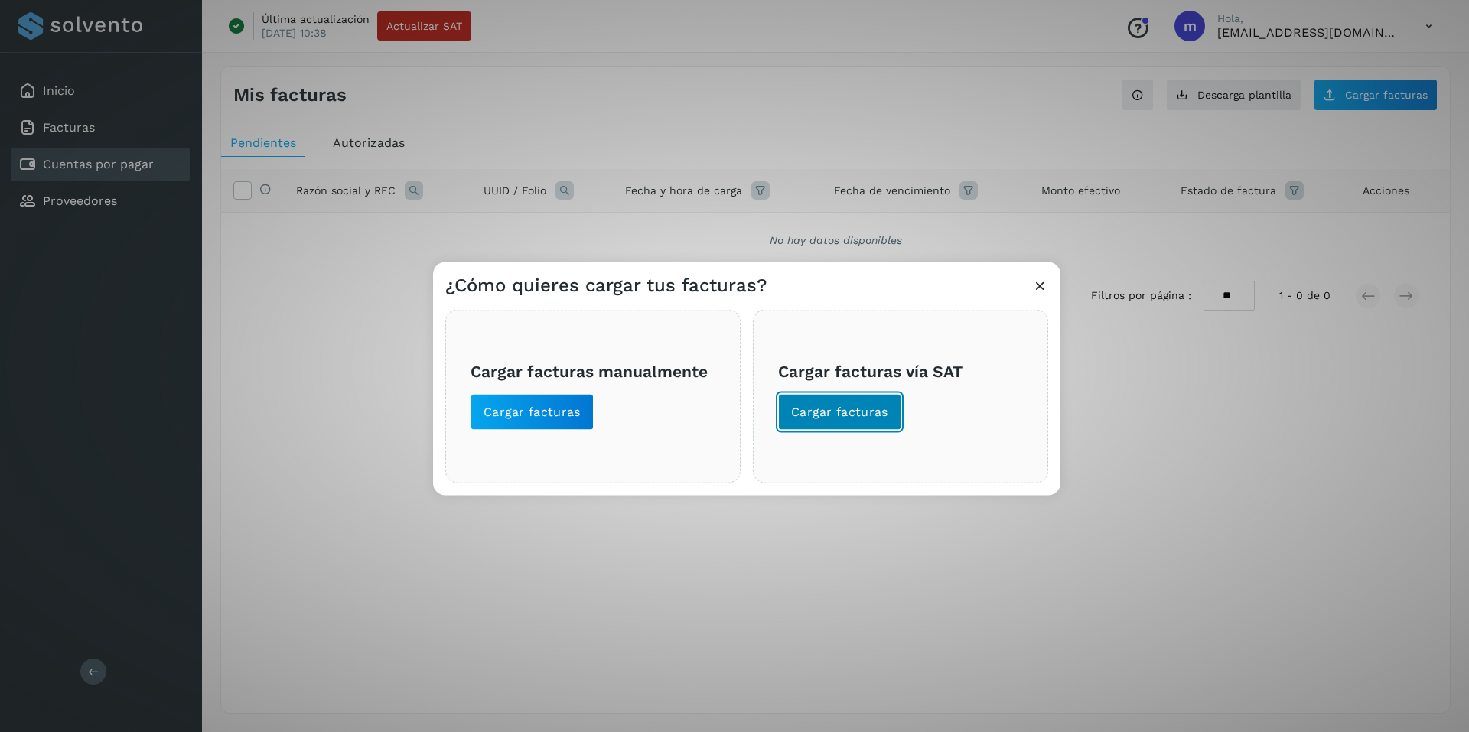
click at [854, 411] on span "Cargar facturas" at bounding box center [839, 411] width 97 height 17
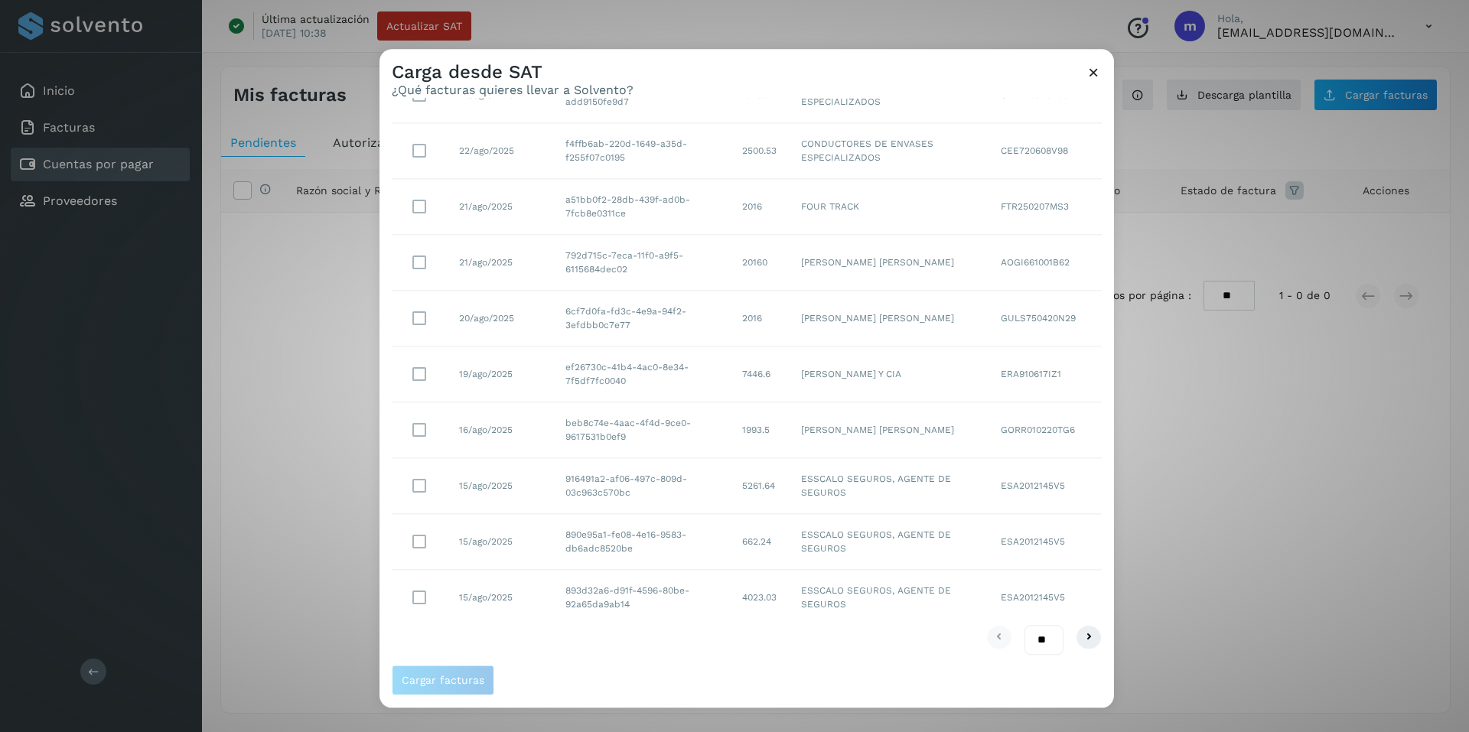
scroll to position [125, 0]
click at [1079, 632] on icon at bounding box center [1088, 635] width 18 height 18
click at [1079, 634] on icon at bounding box center [1088, 635] width 18 height 18
click at [1079, 639] on icon at bounding box center [1088, 635] width 18 height 18
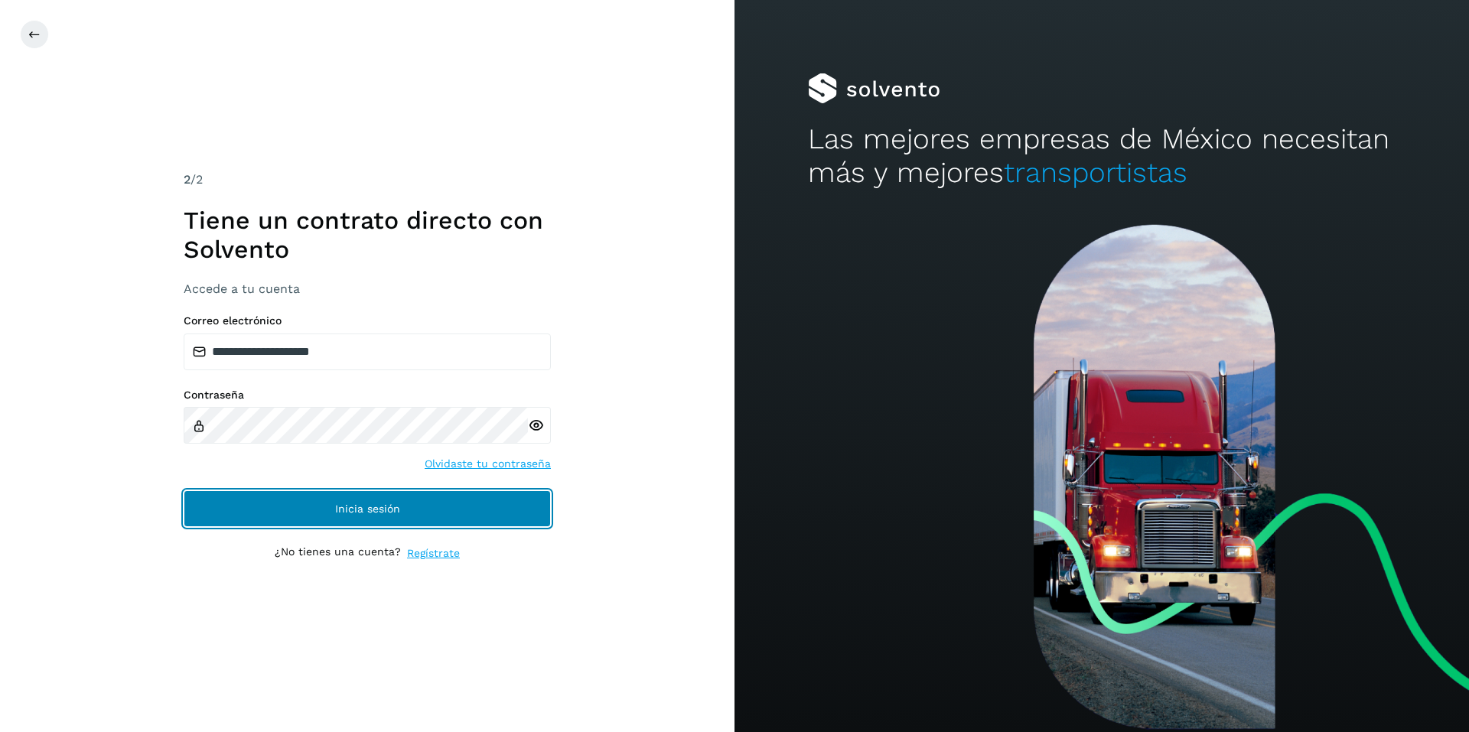
click at [357, 506] on span "Inicia sesión" at bounding box center [367, 508] width 65 height 11
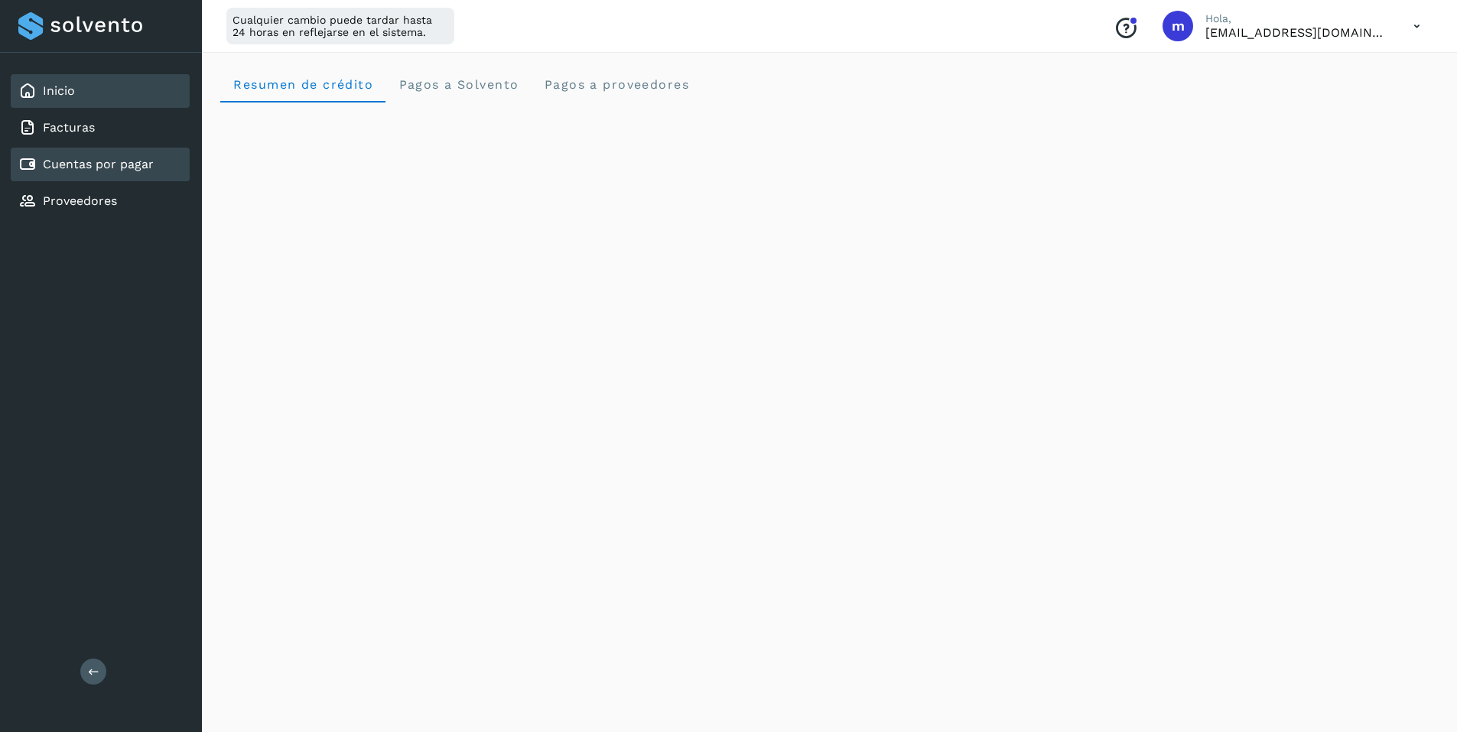
click at [90, 170] on link "Cuentas por pagar" at bounding box center [98, 164] width 111 height 15
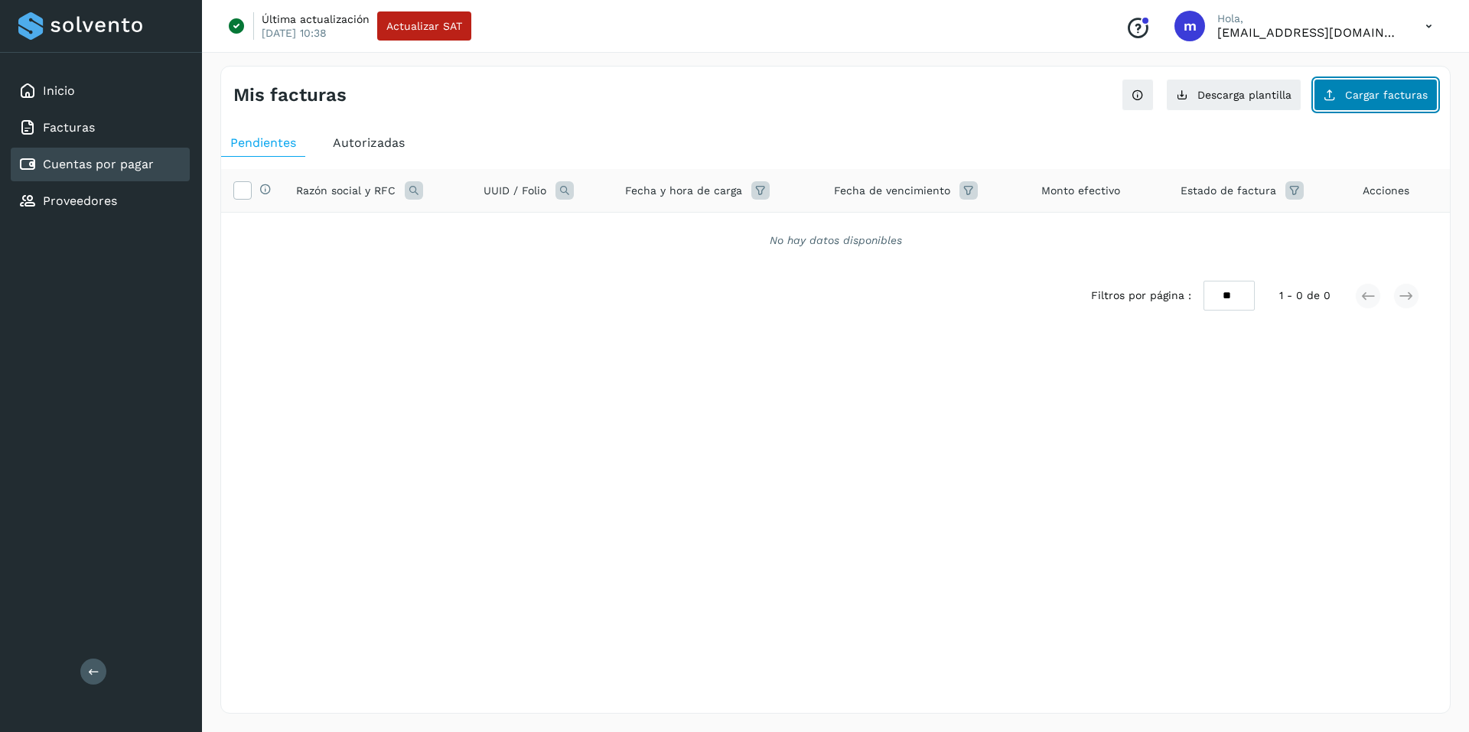
click at [1379, 98] on span "Cargar facturas" at bounding box center [1386, 94] width 83 height 11
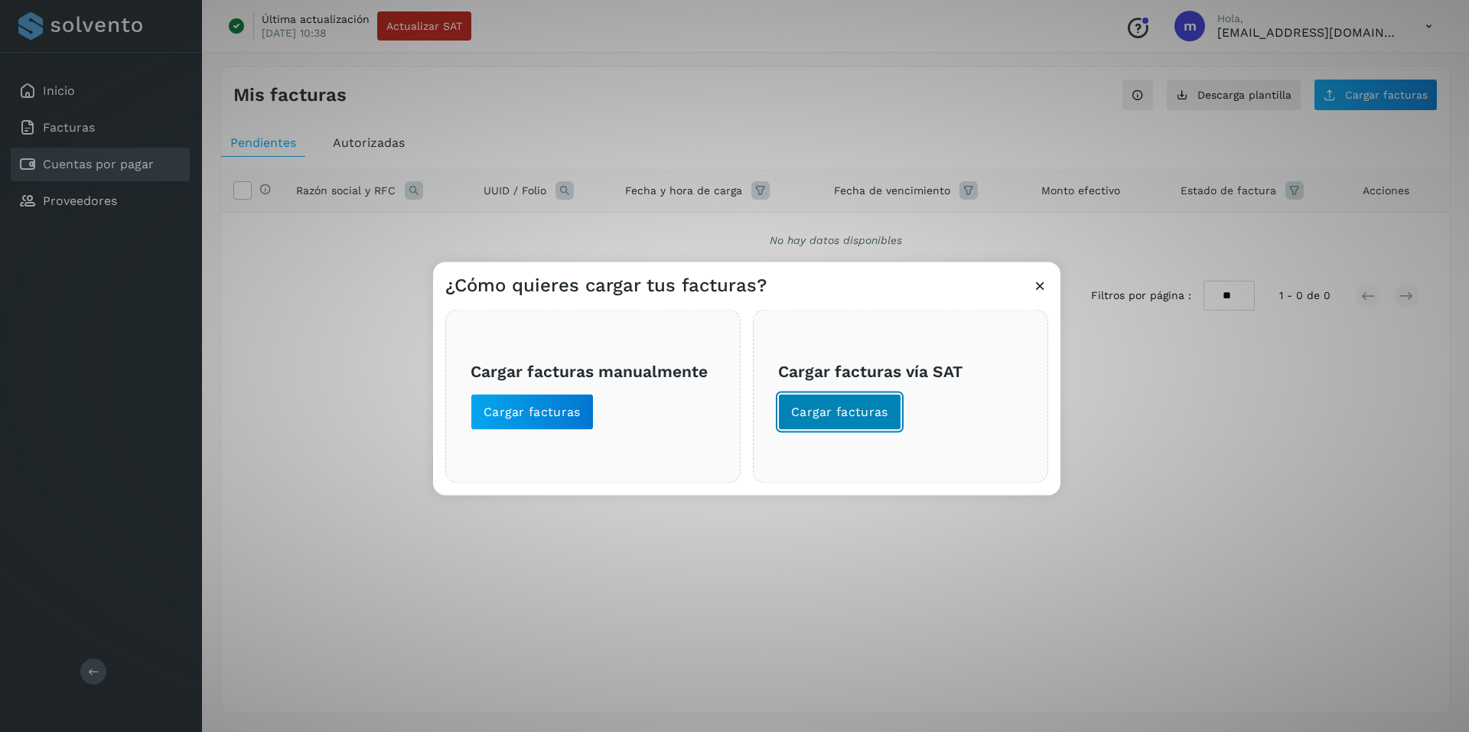
click at [847, 412] on span "Cargar facturas" at bounding box center [839, 411] width 97 height 17
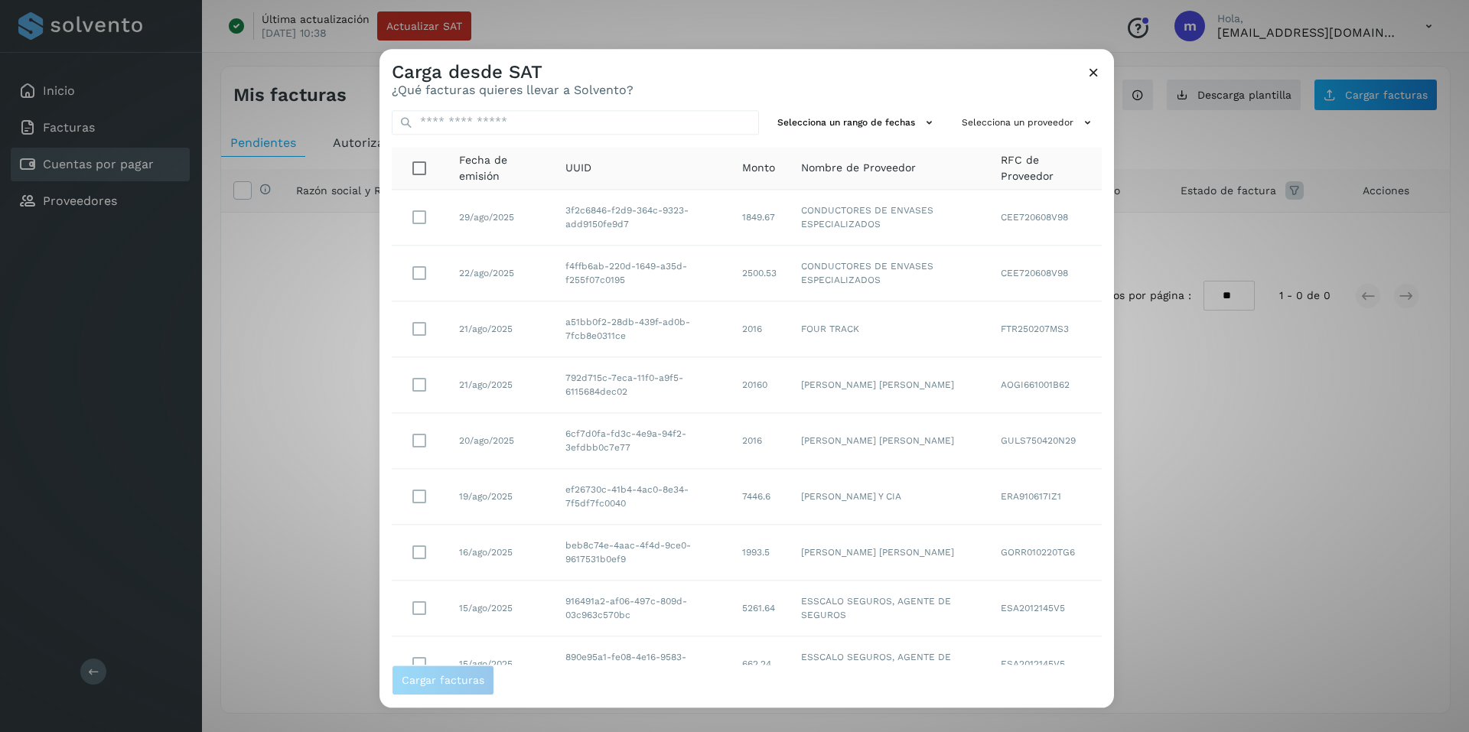
click at [1095, 70] on icon at bounding box center [1093, 72] width 16 height 16
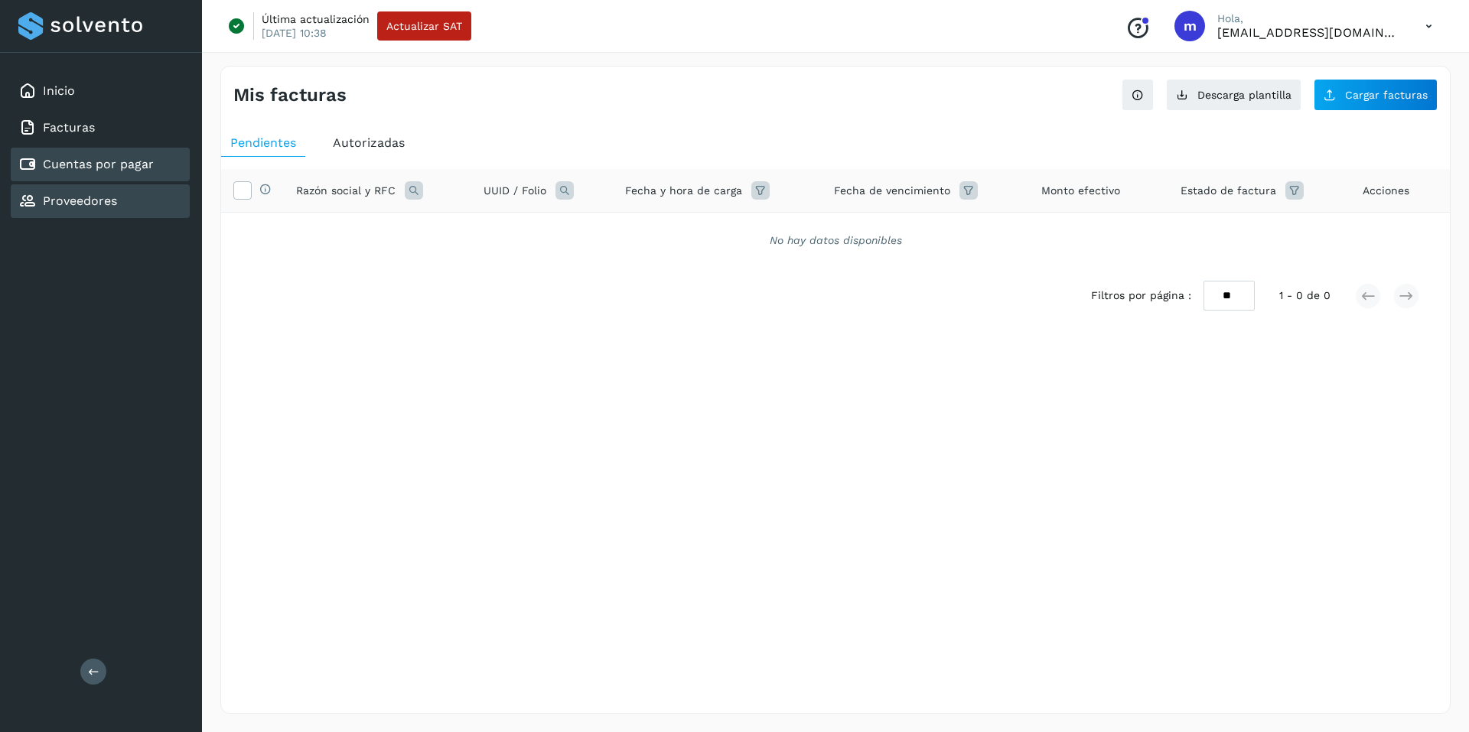
click at [85, 198] on link "Proveedores" at bounding box center [80, 201] width 74 height 15
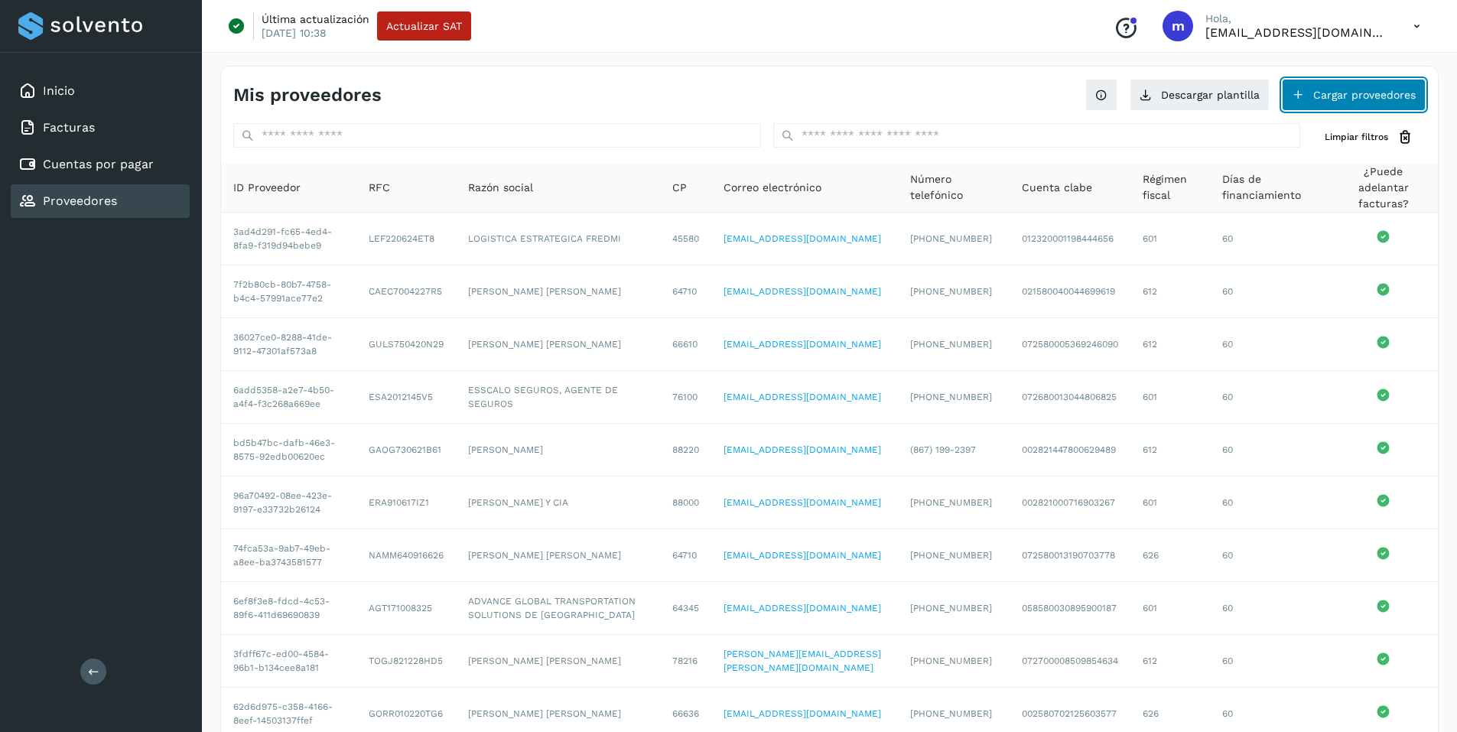
click at [1355, 96] on button "Cargar proveedores" at bounding box center [1354, 95] width 144 height 32
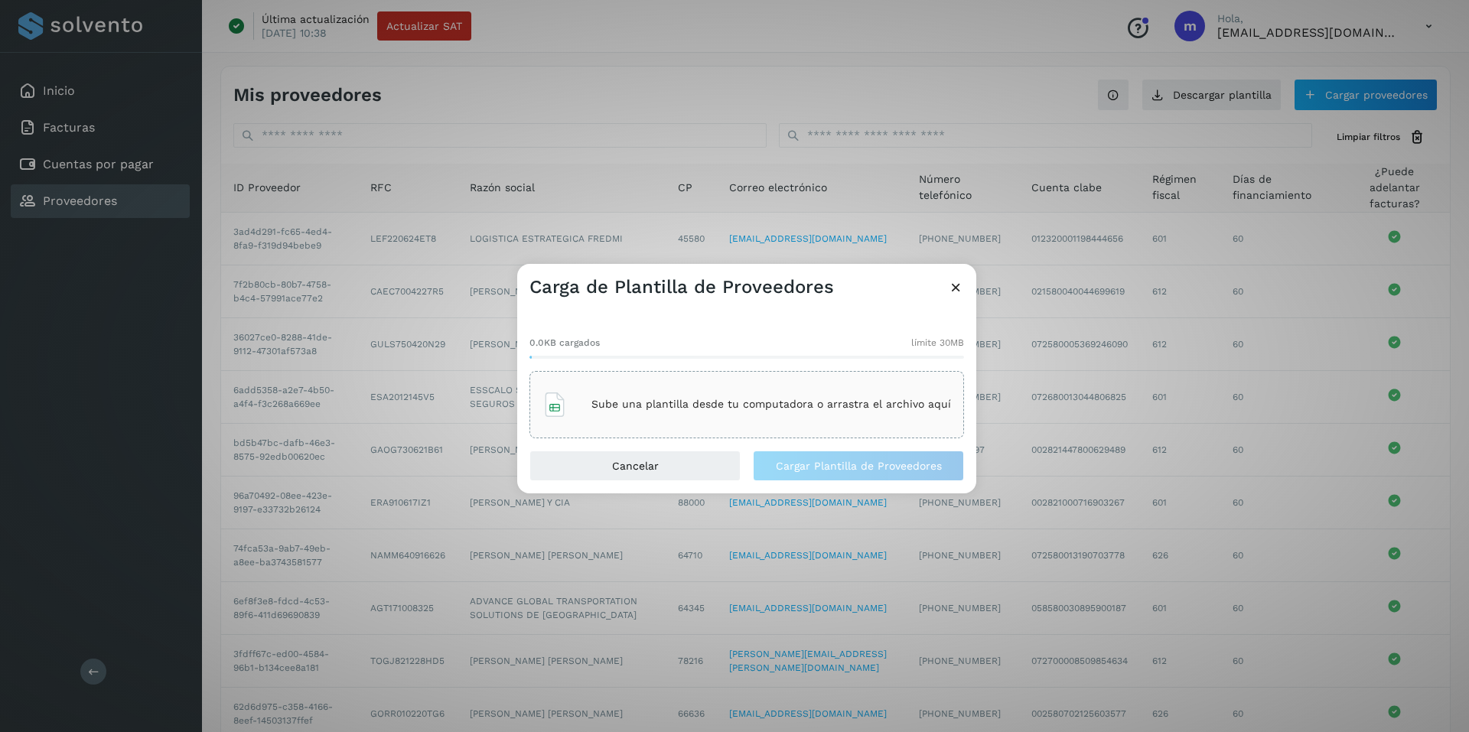
click at [766, 415] on div "Sube una plantilla desde tu computadora o arrastra el archivo aquí" at bounding box center [746, 404] width 408 height 41
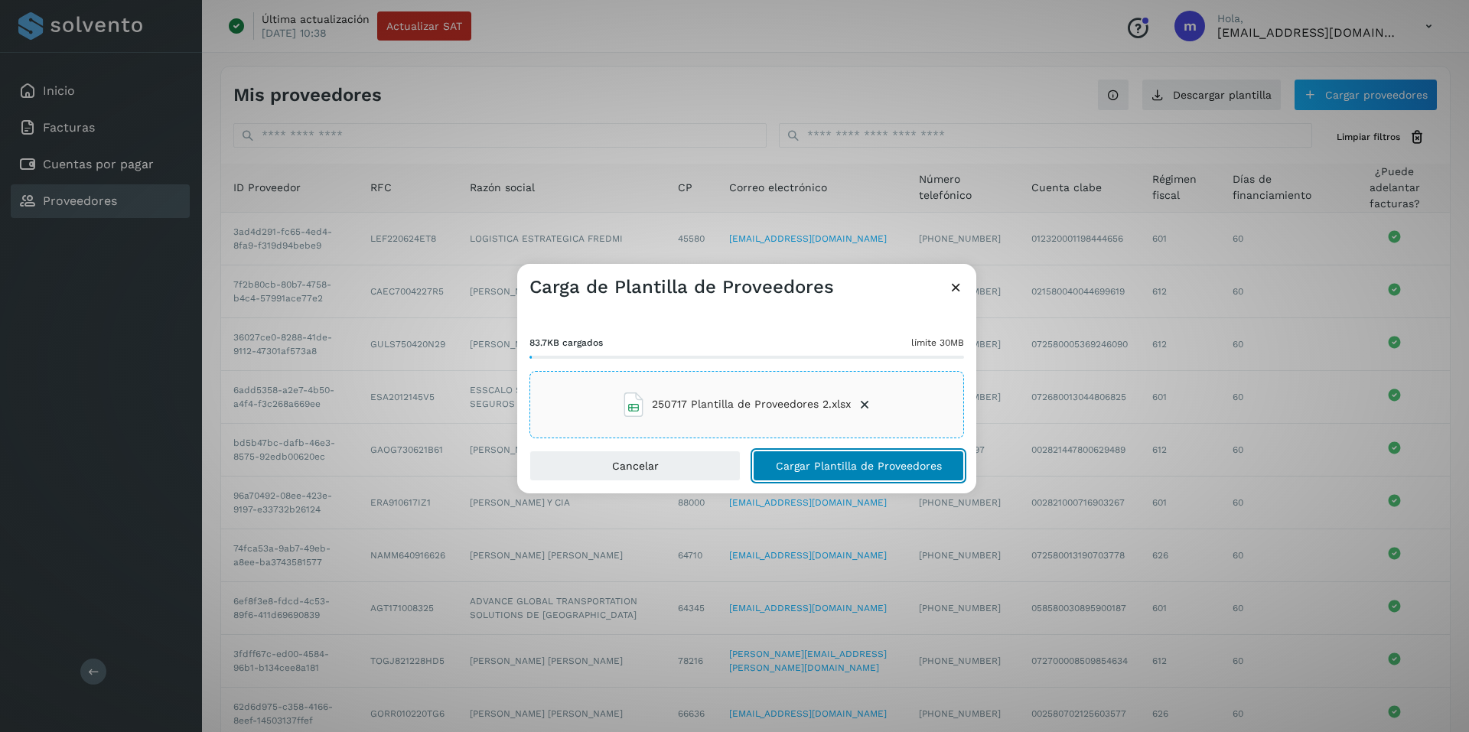
click at [830, 464] on span "Cargar Plantilla de Proveedores" at bounding box center [859, 465] width 166 height 11
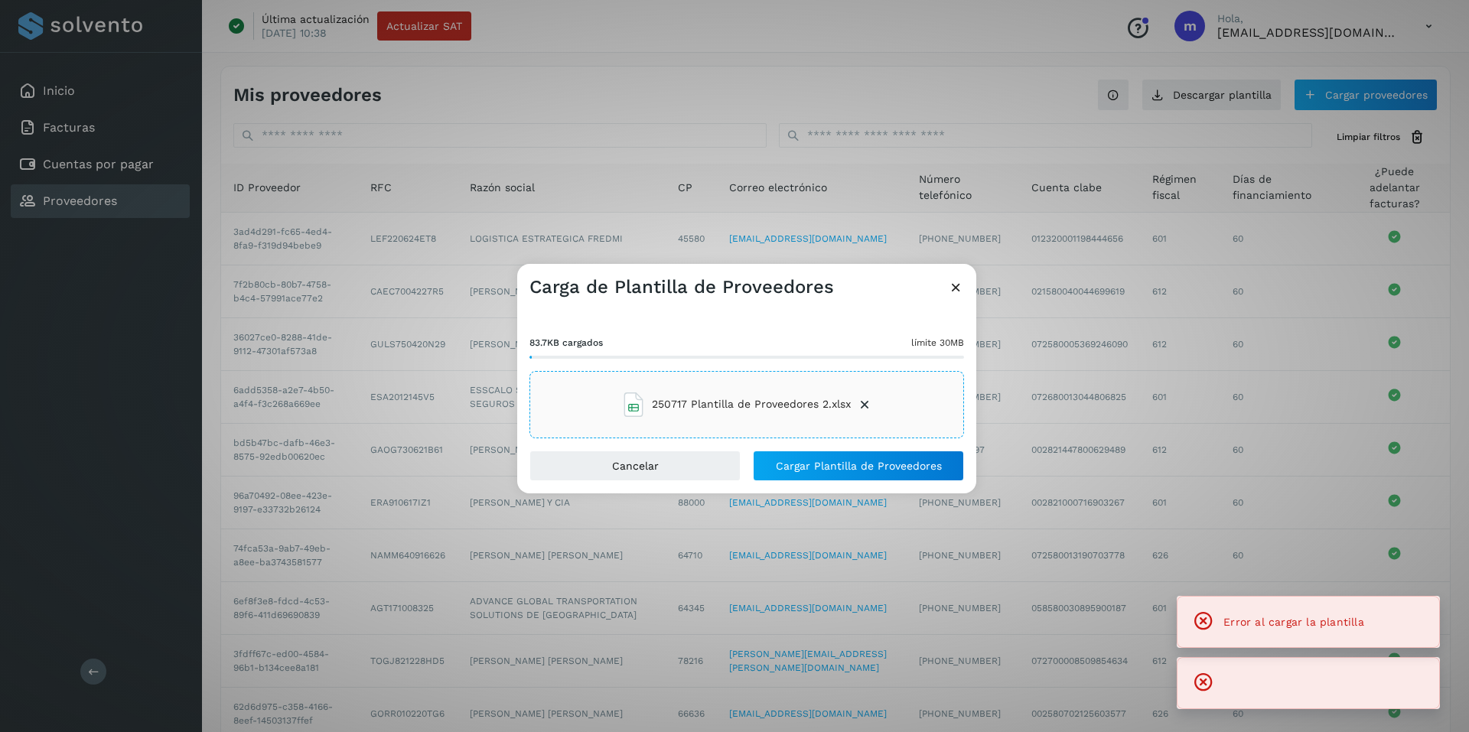
click at [862, 405] on icon at bounding box center [864, 404] width 15 height 15
click at [691, 396] on div "Sube una plantilla desde tu computadora o arrastra el archivo aquí" at bounding box center [746, 404] width 408 height 41
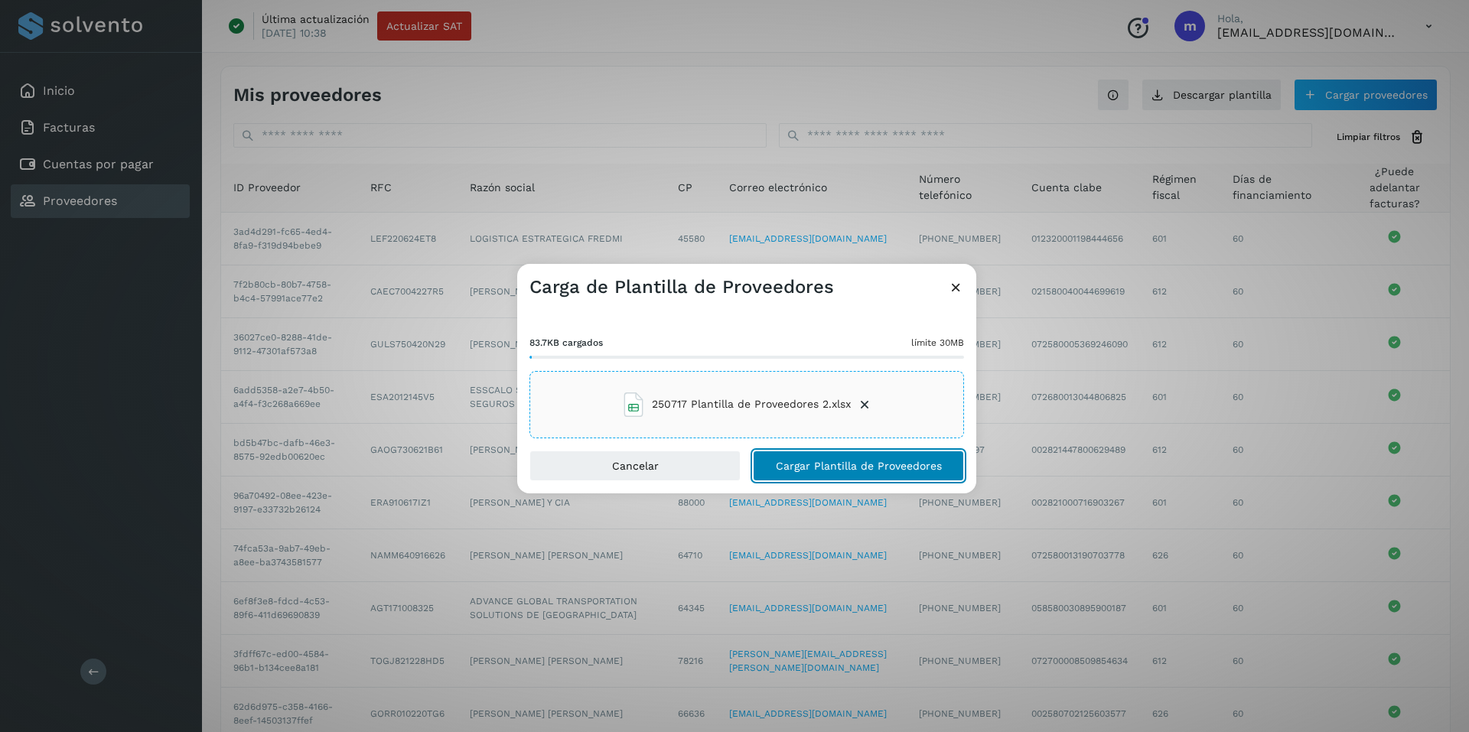
click at [870, 466] on span "Cargar Plantilla de Proveedores" at bounding box center [859, 465] width 166 height 11
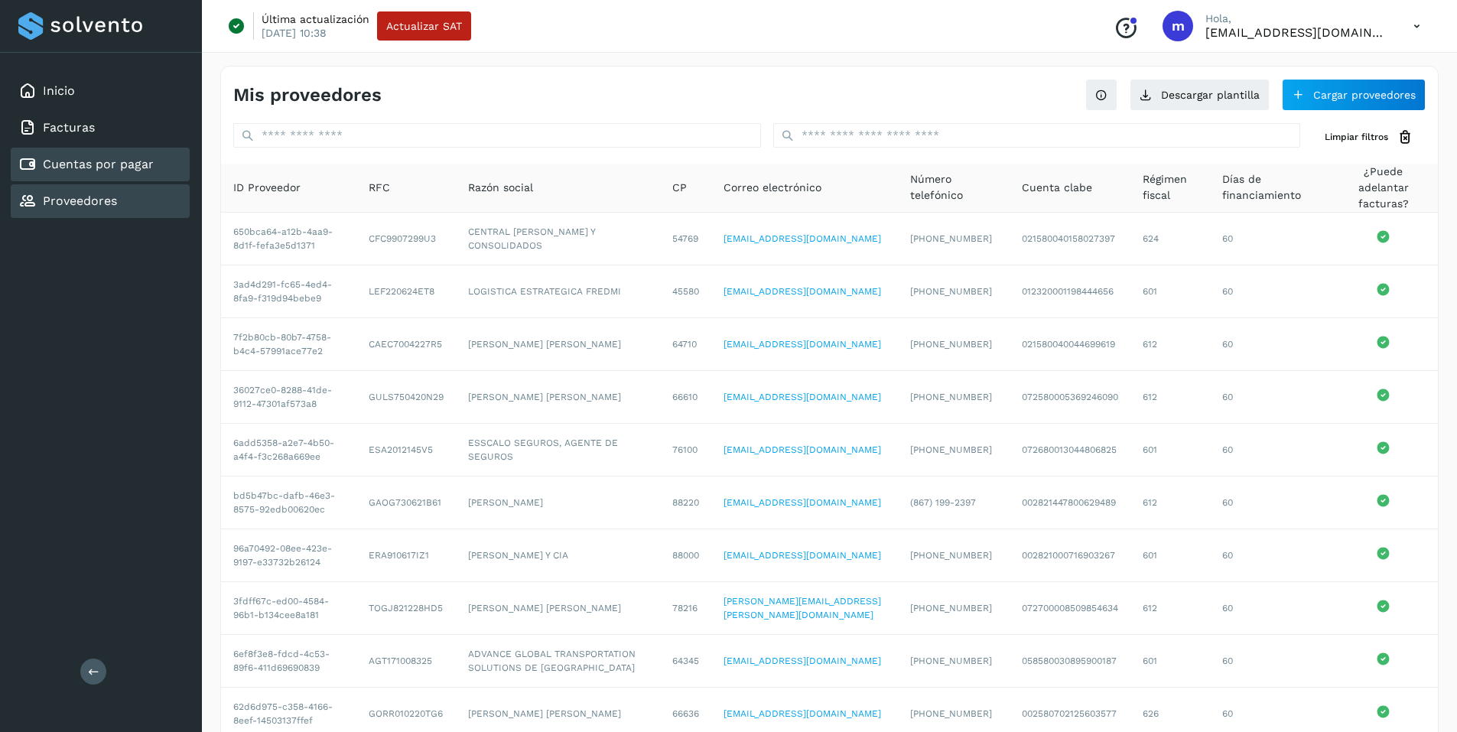
click at [141, 161] on link "Cuentas por pagar" at bounding box center [98, 164] width 111 height 15
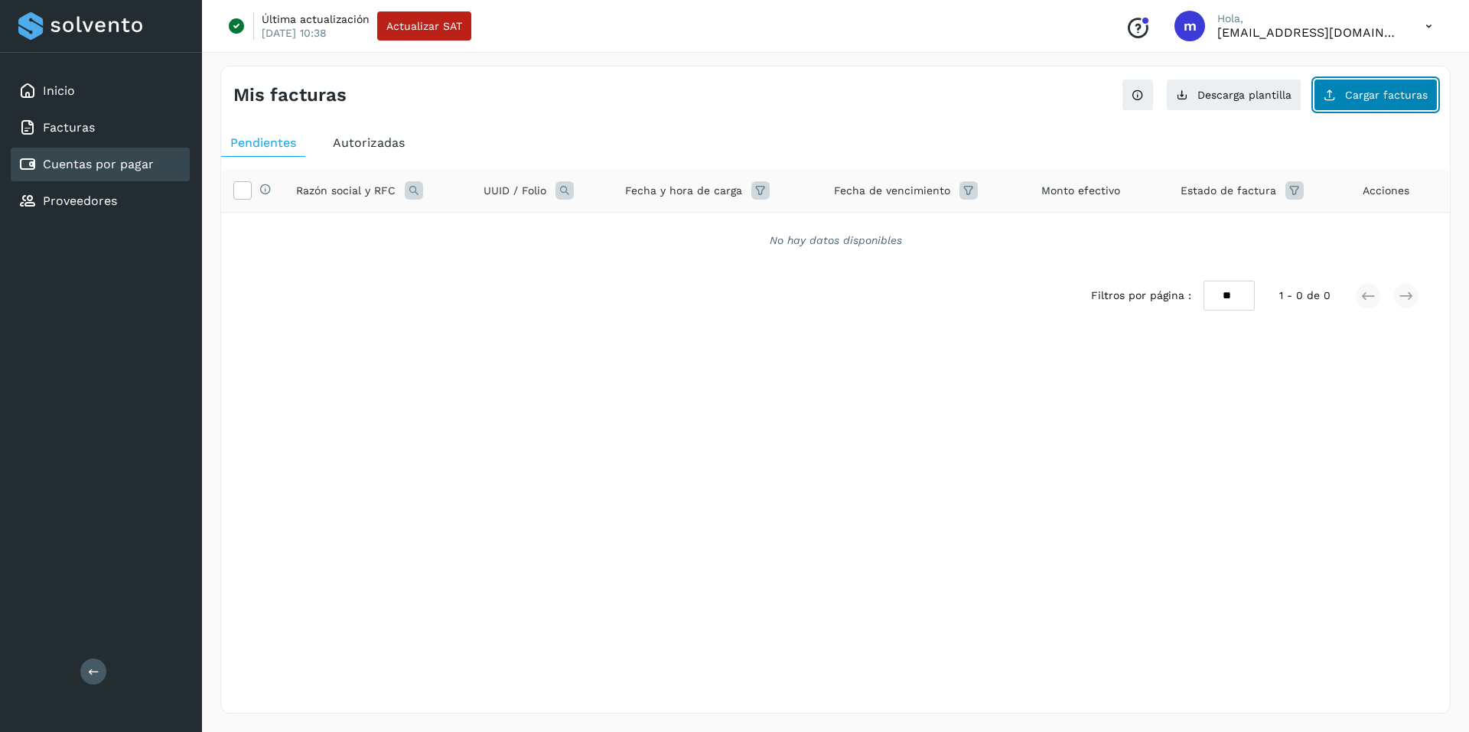
click at [1357, 93] on span "Cargar facturas" at bounding box center [1386, 94] width 83 height 11
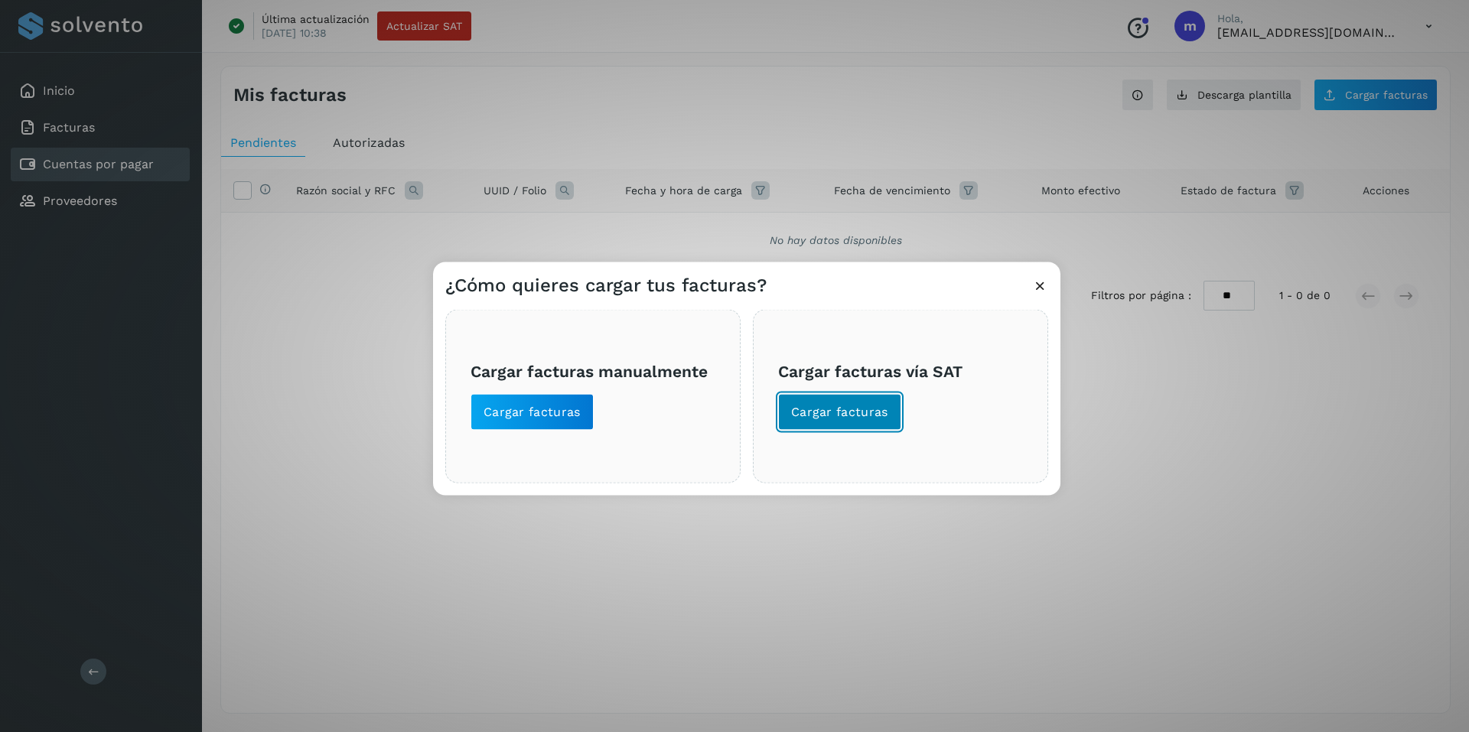
click at [832, 408] on span "Cargar facturas" at bounding box center [839, 411] width 97 height 17
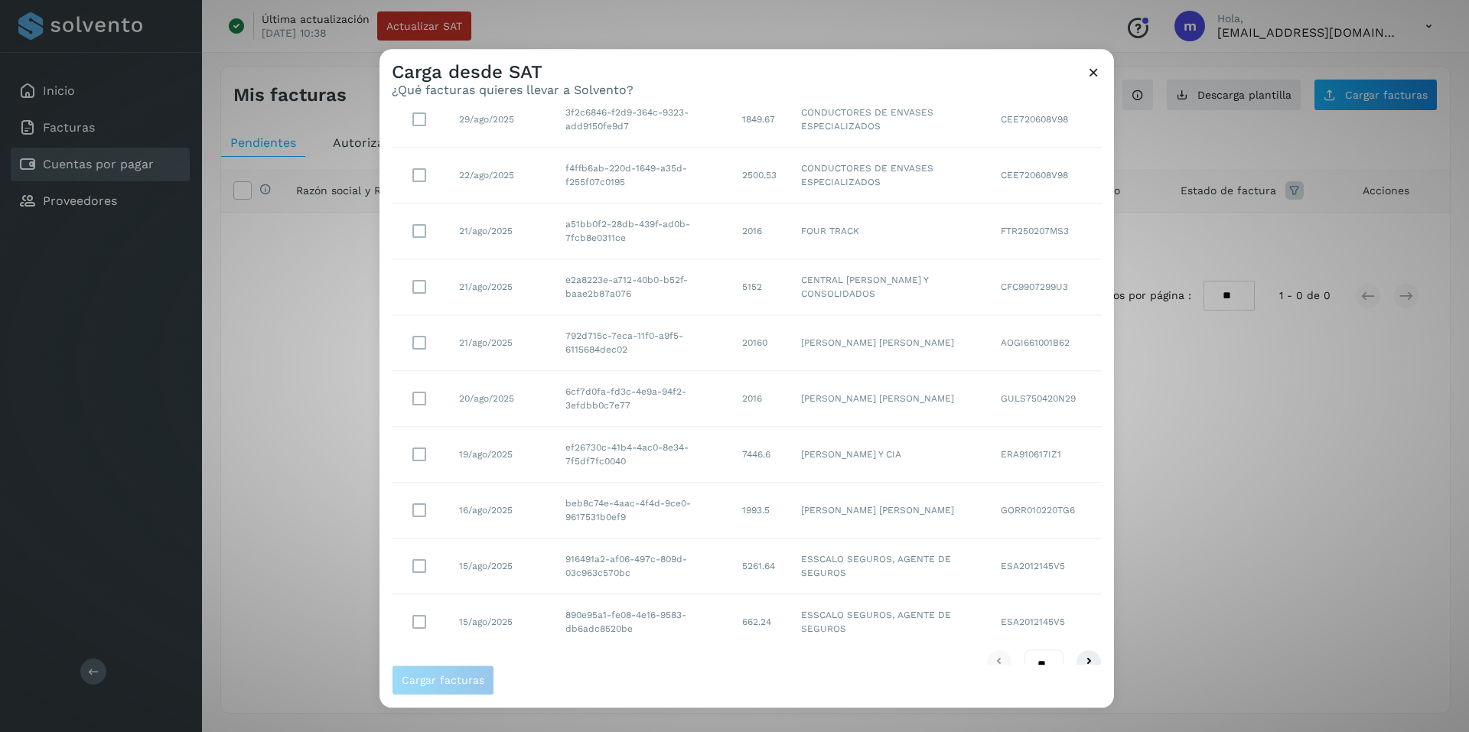
scroll to position [125, 0]
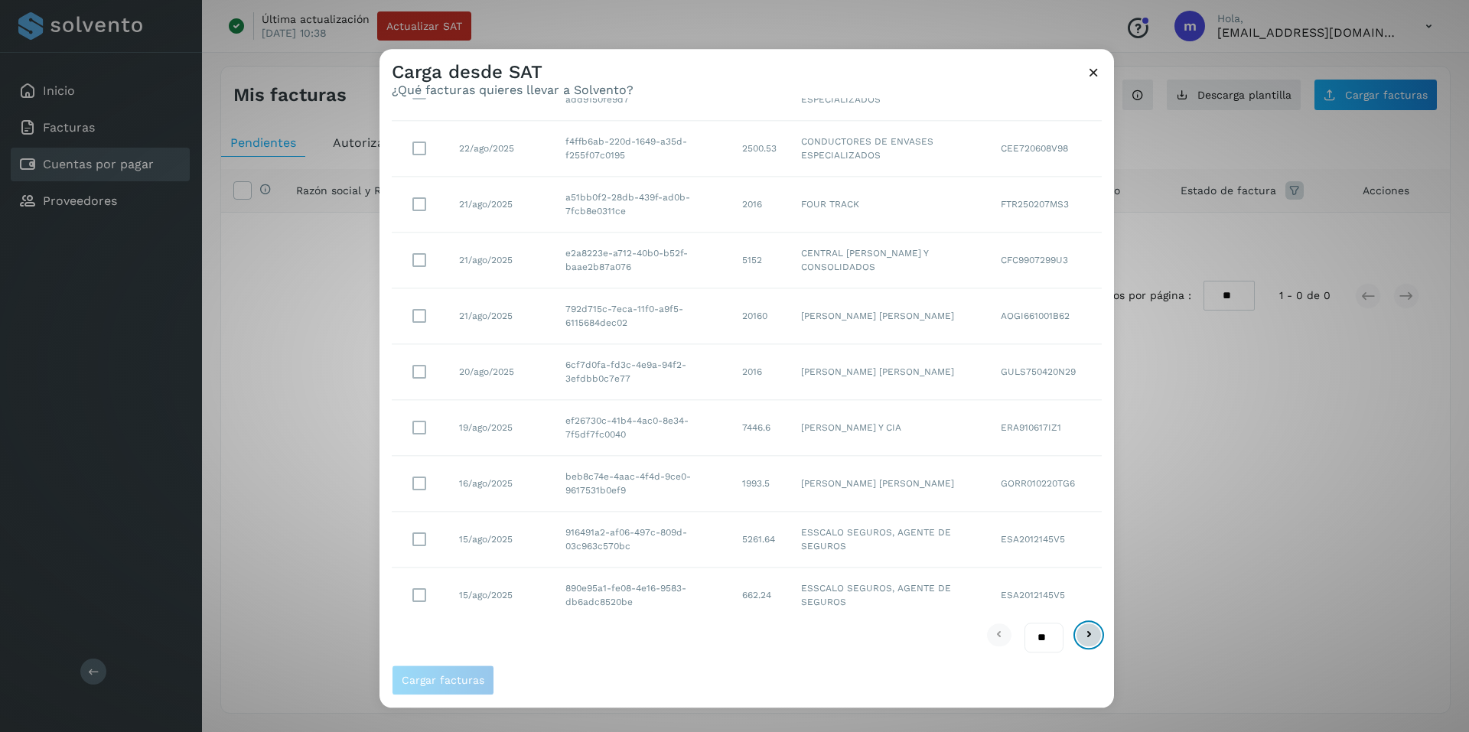
click at [1079, 633] on icon at bounding box center [1088, 635] width 18 height 18
click at [990, 633] on icon at bounding box center [999, 635] width 18 height 18
